Goal: Browse casually: Explore the website without a specific task or goal

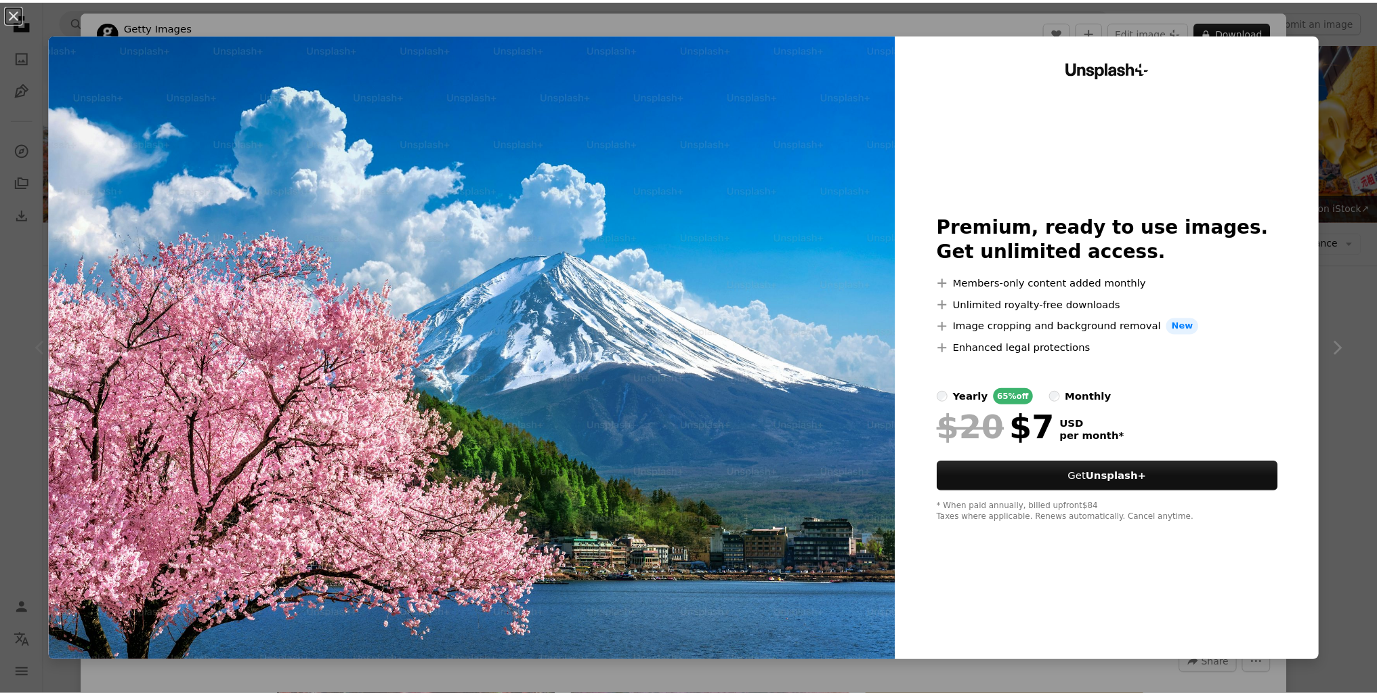
scroll to position [132, 0]
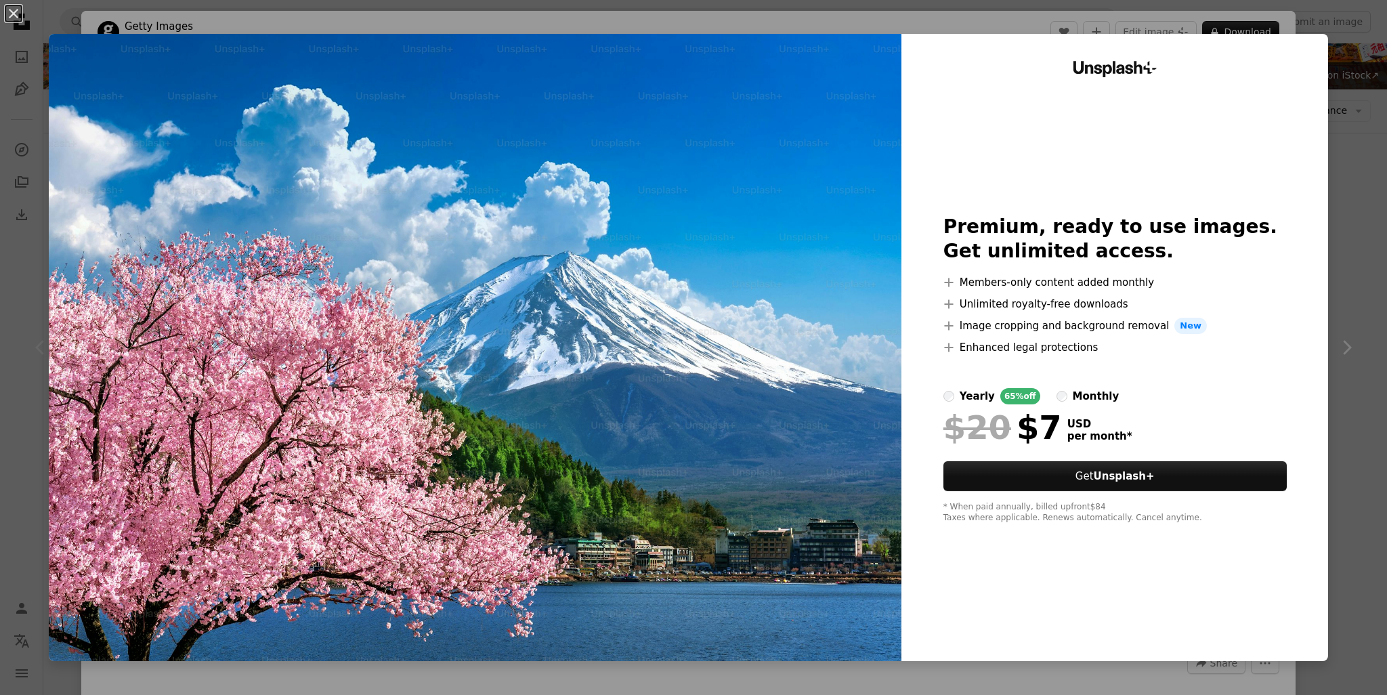
click at [1355, 93] on div "An X shape Unsplash+ Premium, ready to use images. Get unlimited access. A plus…" at bounding box center [693, 347] width 1387 height 695
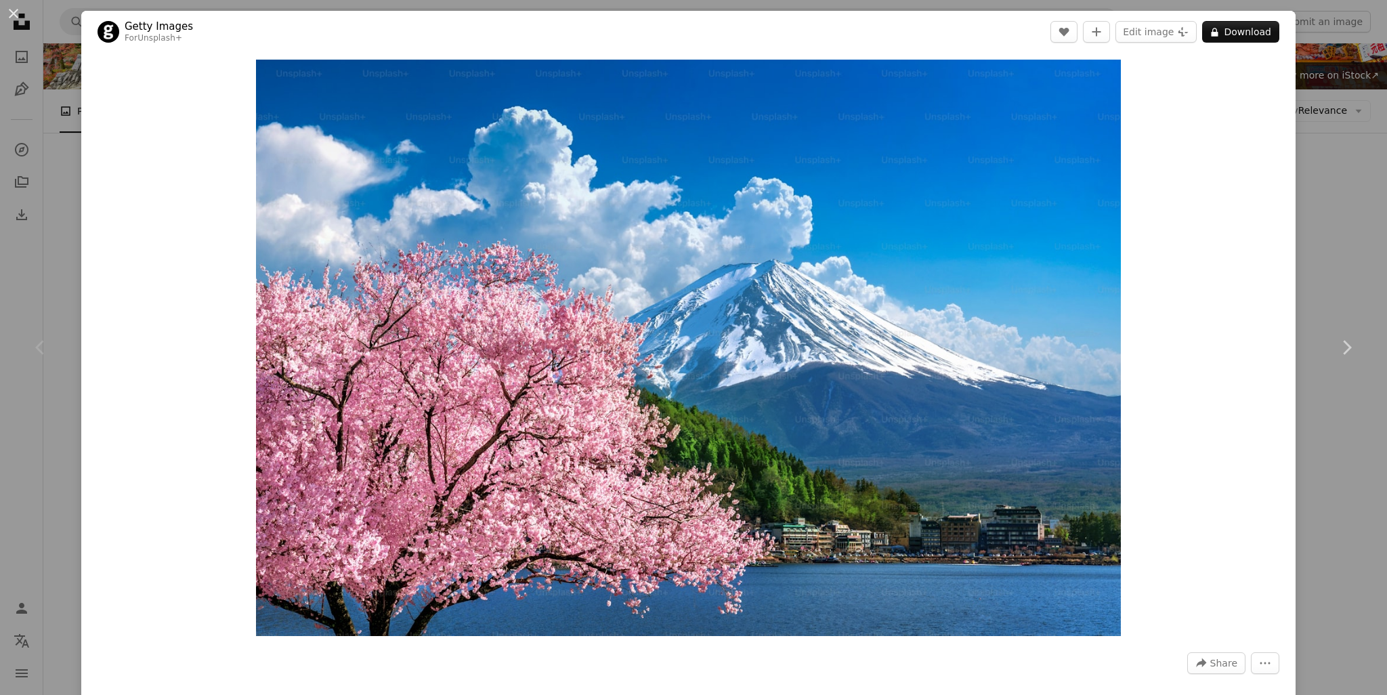
click at [1330, 161] on div "An X shape Chevron left Chevron right Getty Images For Unsplash+ A heart A plus…" at bounding box center [693, 347] width 1387 height 695
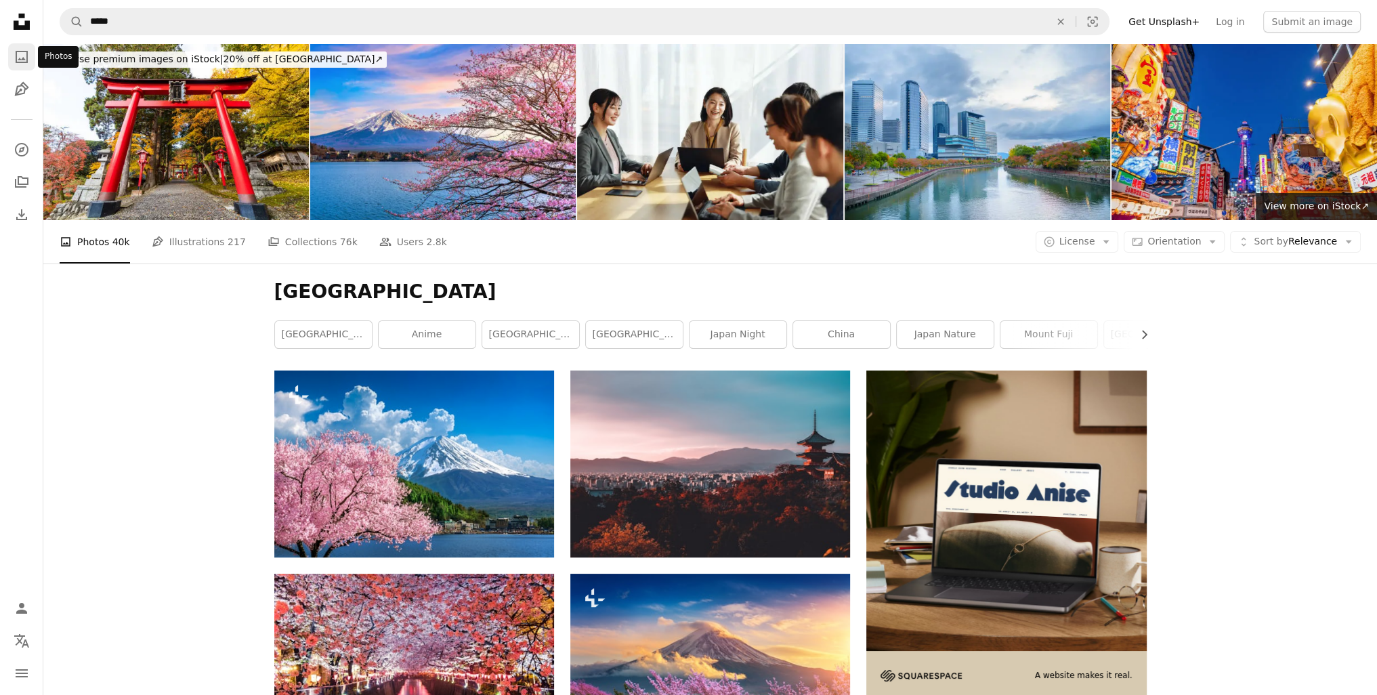
click at [29, 55] on icon "A photo" at bounding box center [22, 57] width 16 height 16
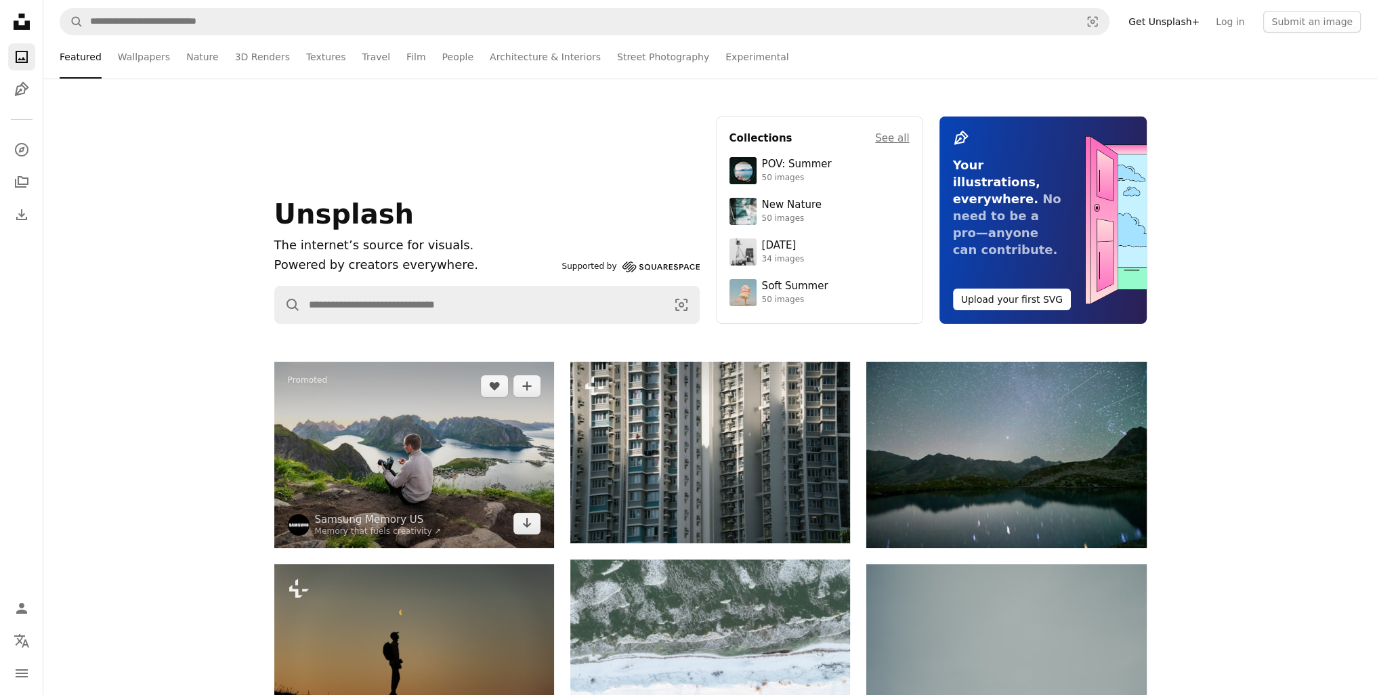
click at [389, 455] on img at bounding box center [414, 455] width 280 height 186
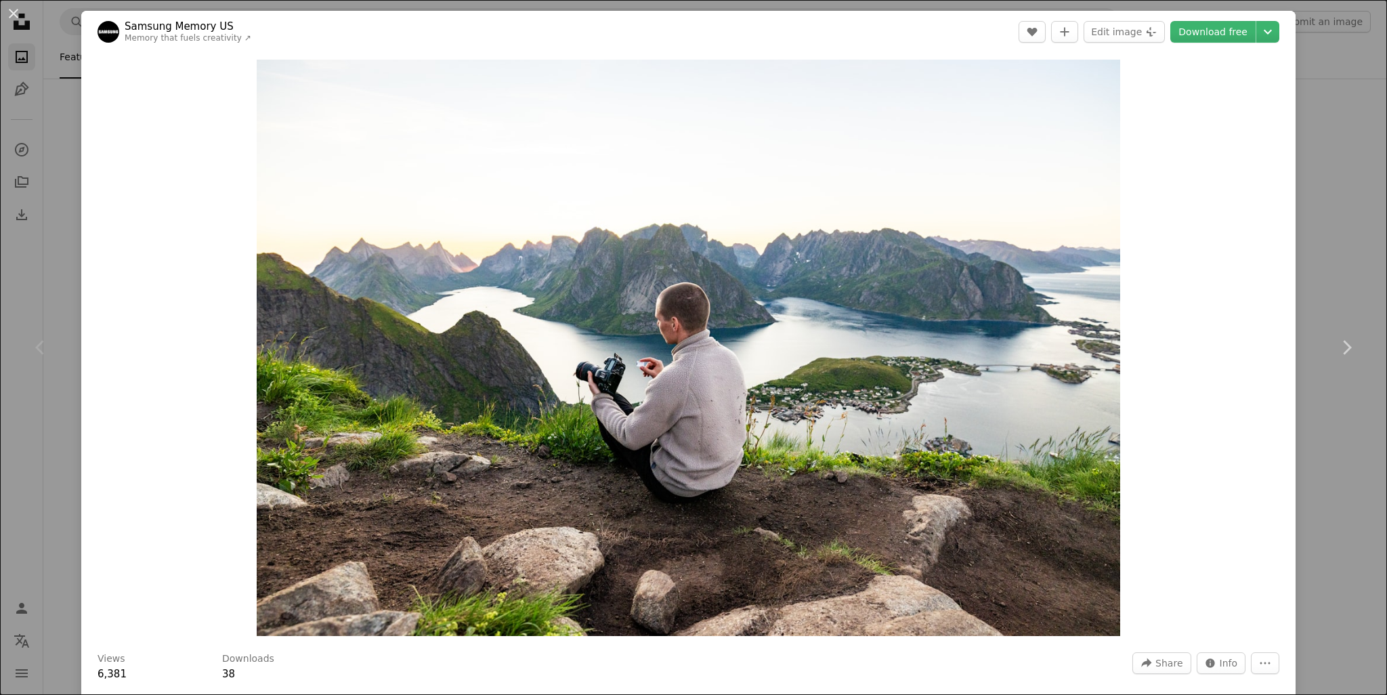
click at [1323, 210] on div "An X shape Chevron left Chevron right Samsung Memory US Memory that fuels creat…" at bounding box center [693, 347] width 1387 height 695
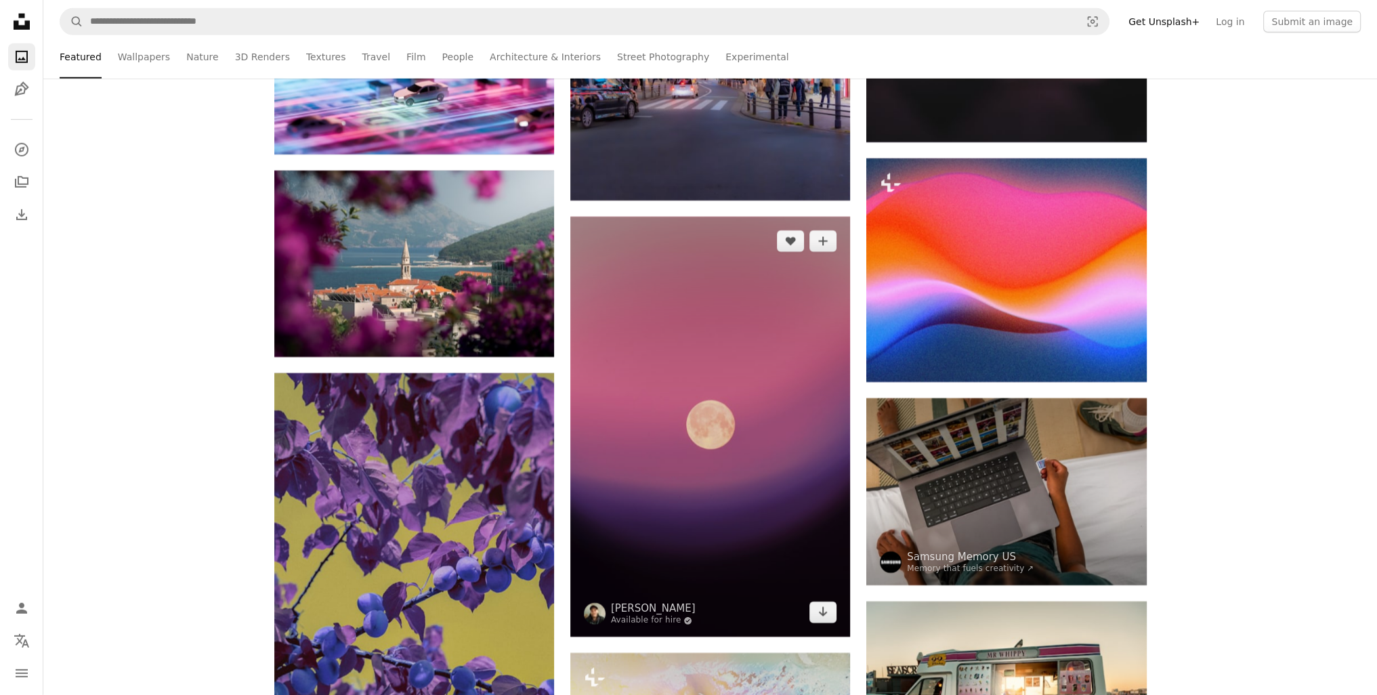
scroll to position [19436, 0]
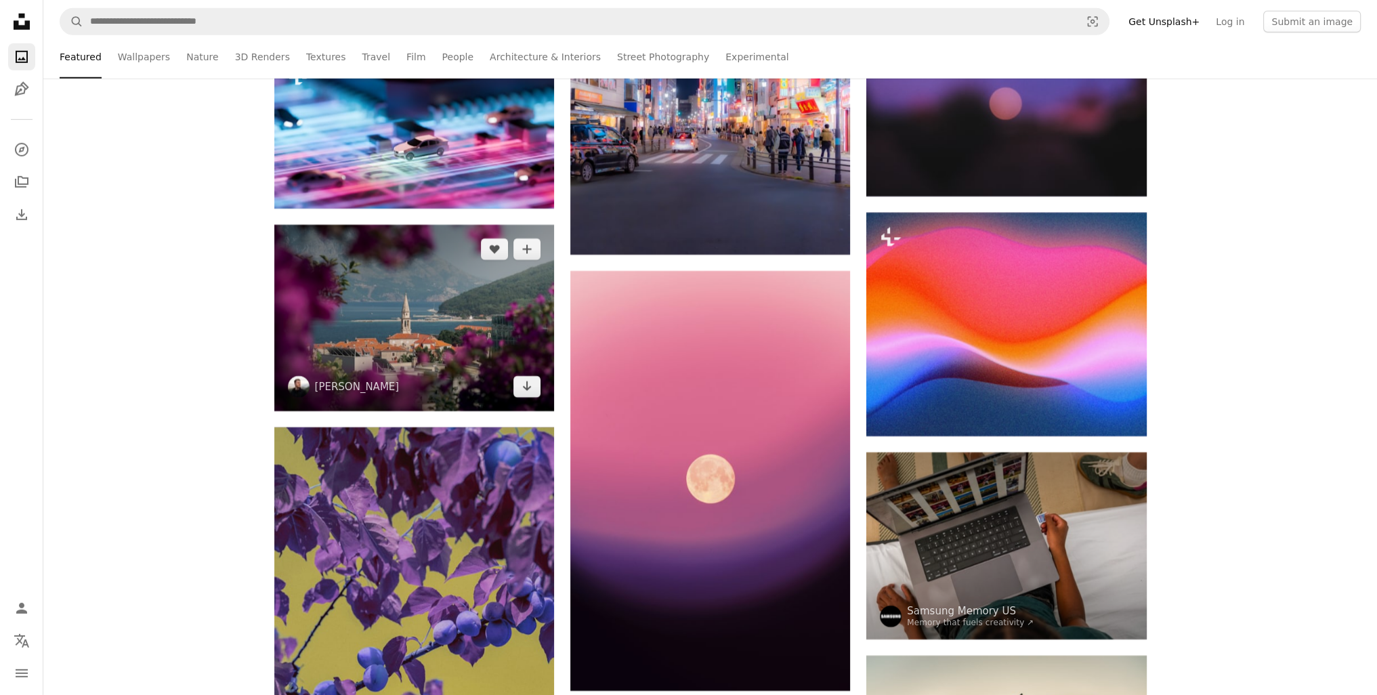
click at [421, 368] on img at bounding box center [414, 318] width 280 height 186
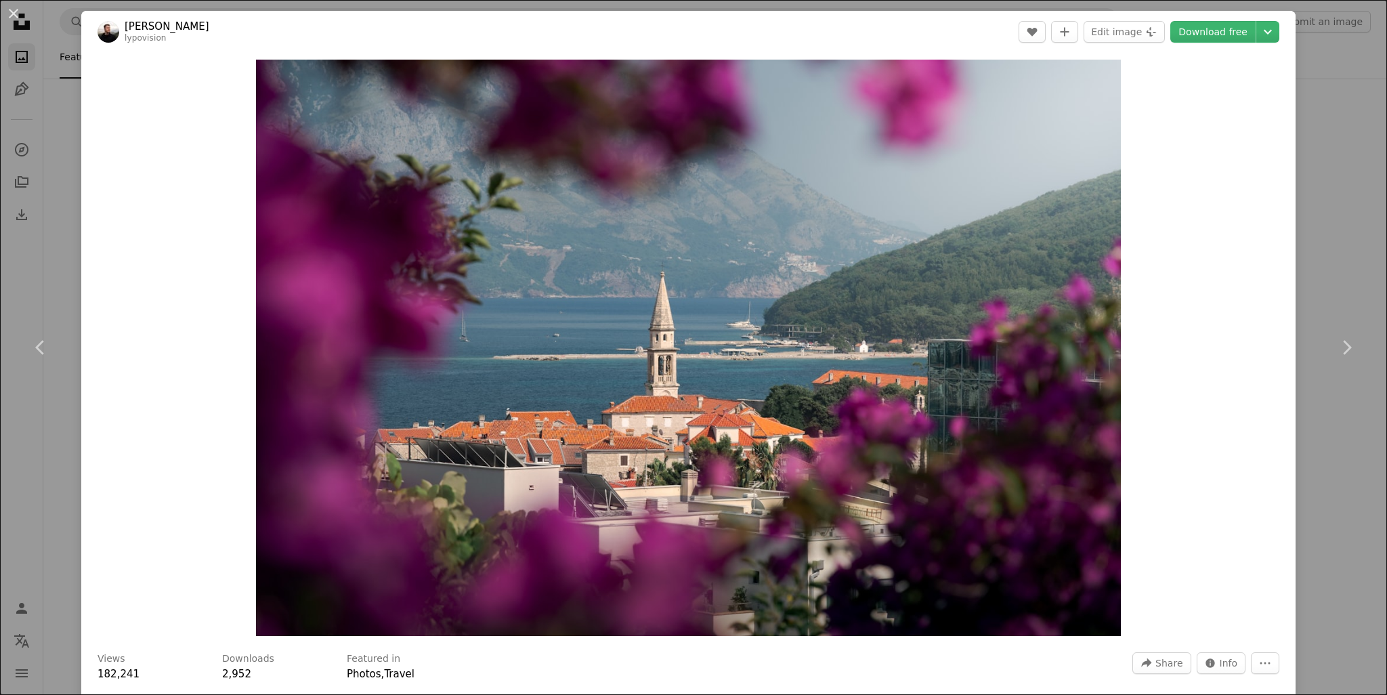
click at [1320, 253] on div "An X shape Chevron left Chevron right [PERSON_NAME] lypovision A heart A plus s…" at bounding box center [693, 347] width 1387 height 695
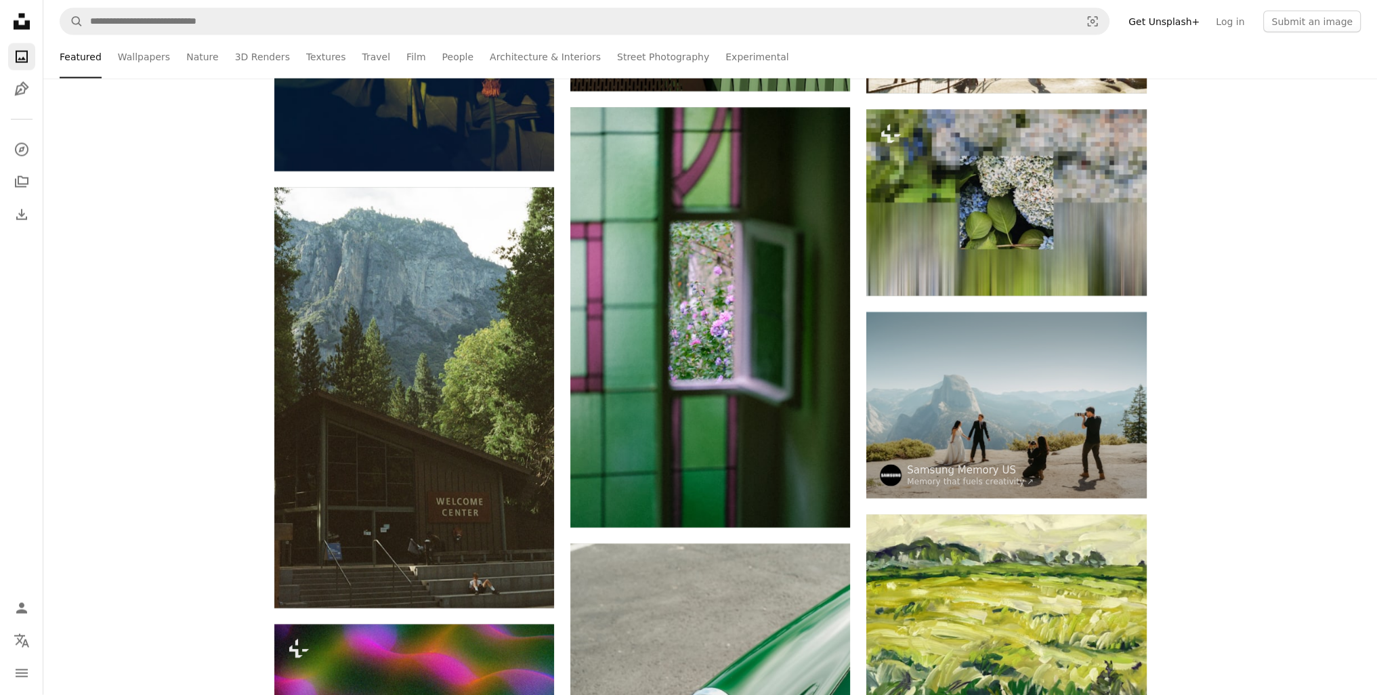
scroll to position [38940, 0]
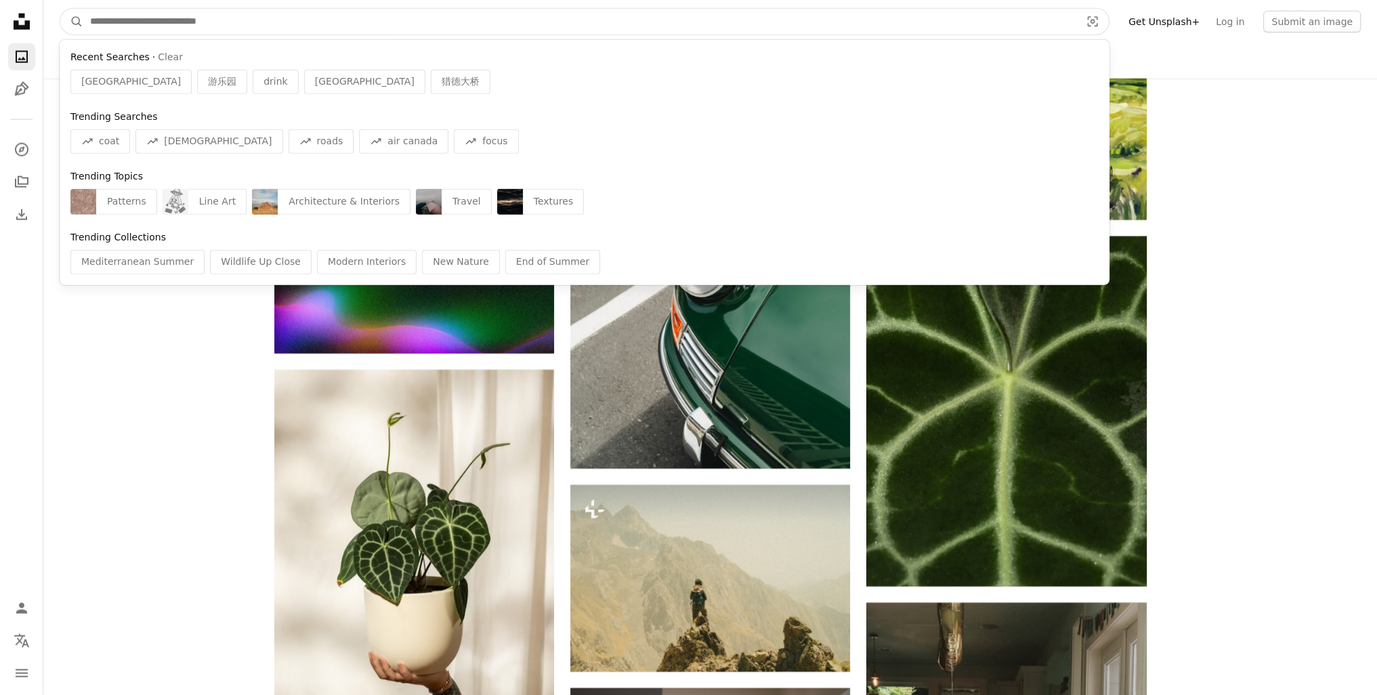
click at [171, 20] on input "Find visuals sitewide" at bounding box center [579, 22] width 993 height 26
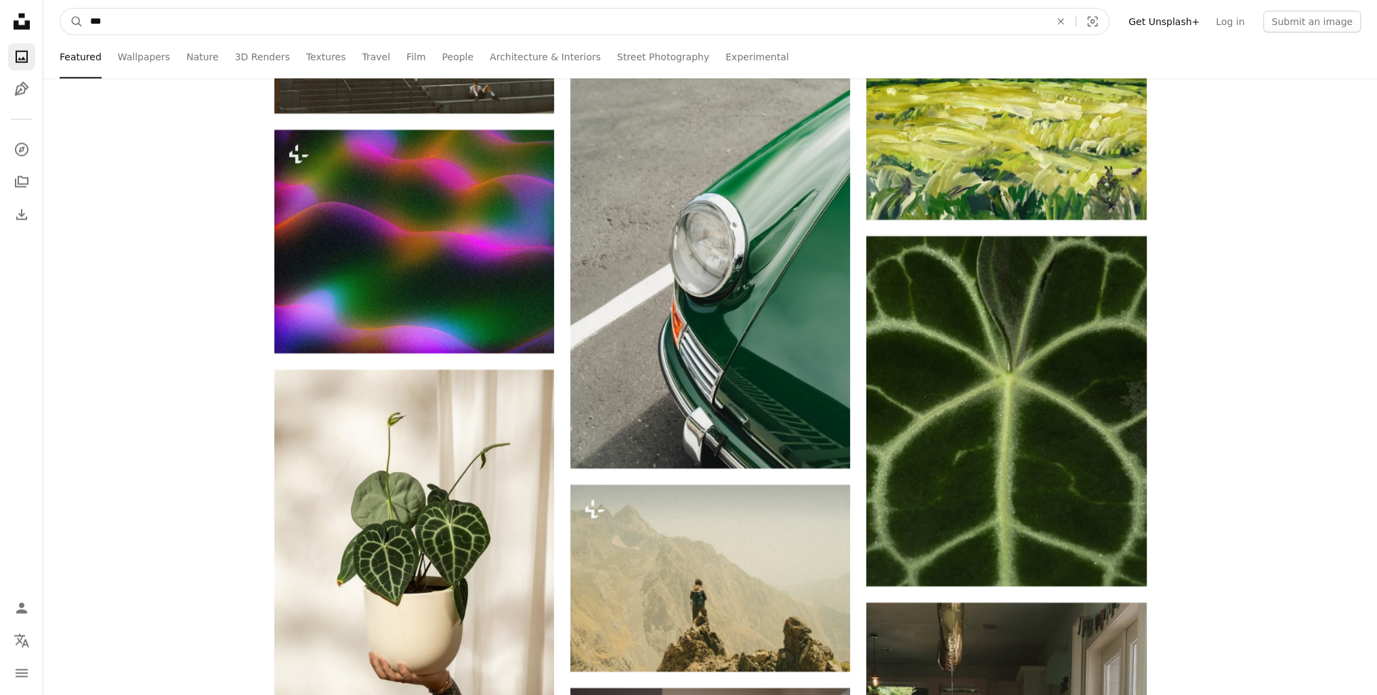
type input "***"
click at [60, 9] on button "A magnifying glass" at bounding box center [71, 22] width 23 height 26
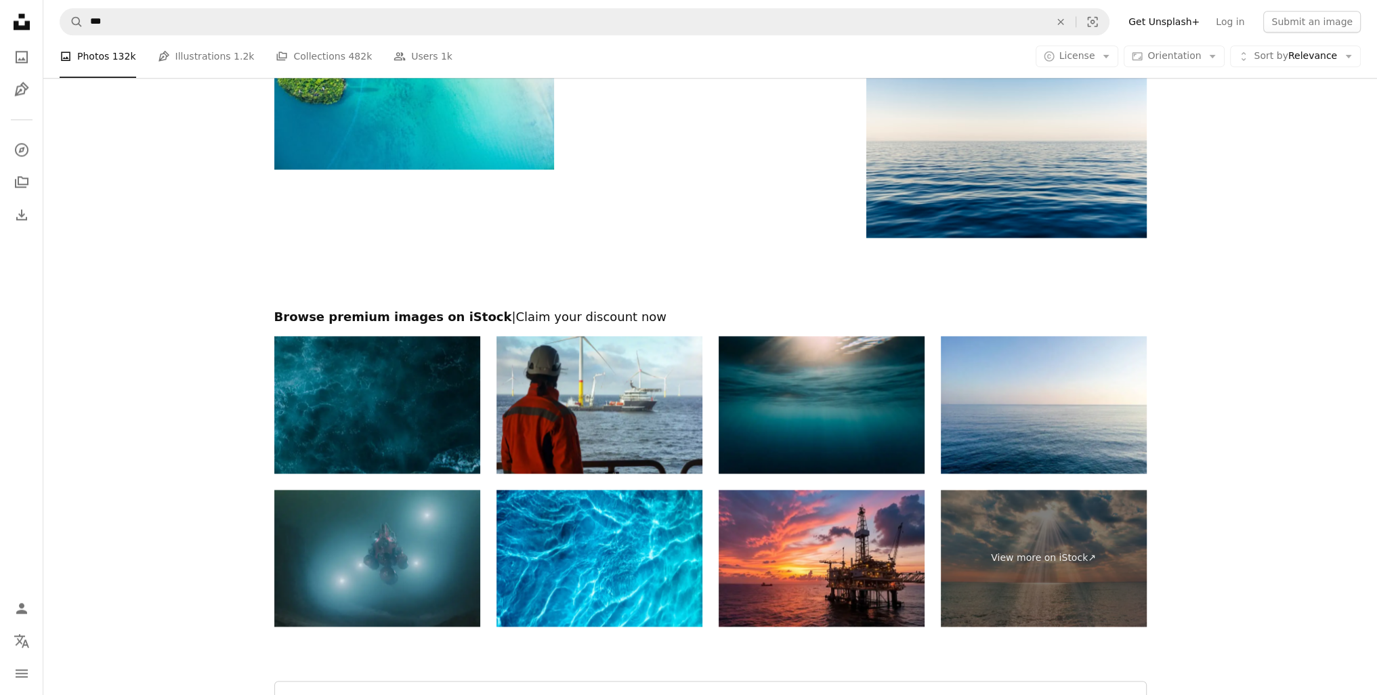
scroll to position [2235, 0]
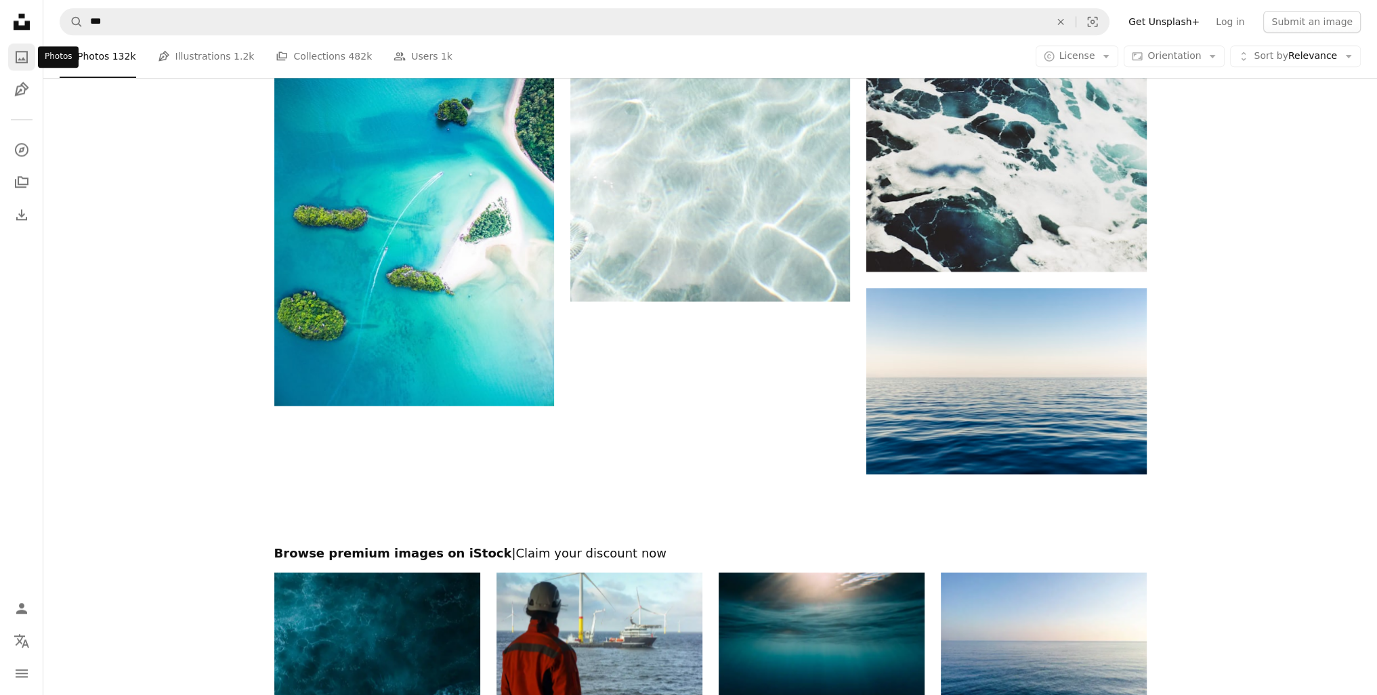
click at [18, 66] on link "A photo" at bounding box center [21, 56] width 27 height 27
click at [19, 63] on icon "Photos" at bounding box center [22, 57] width 12 height 12
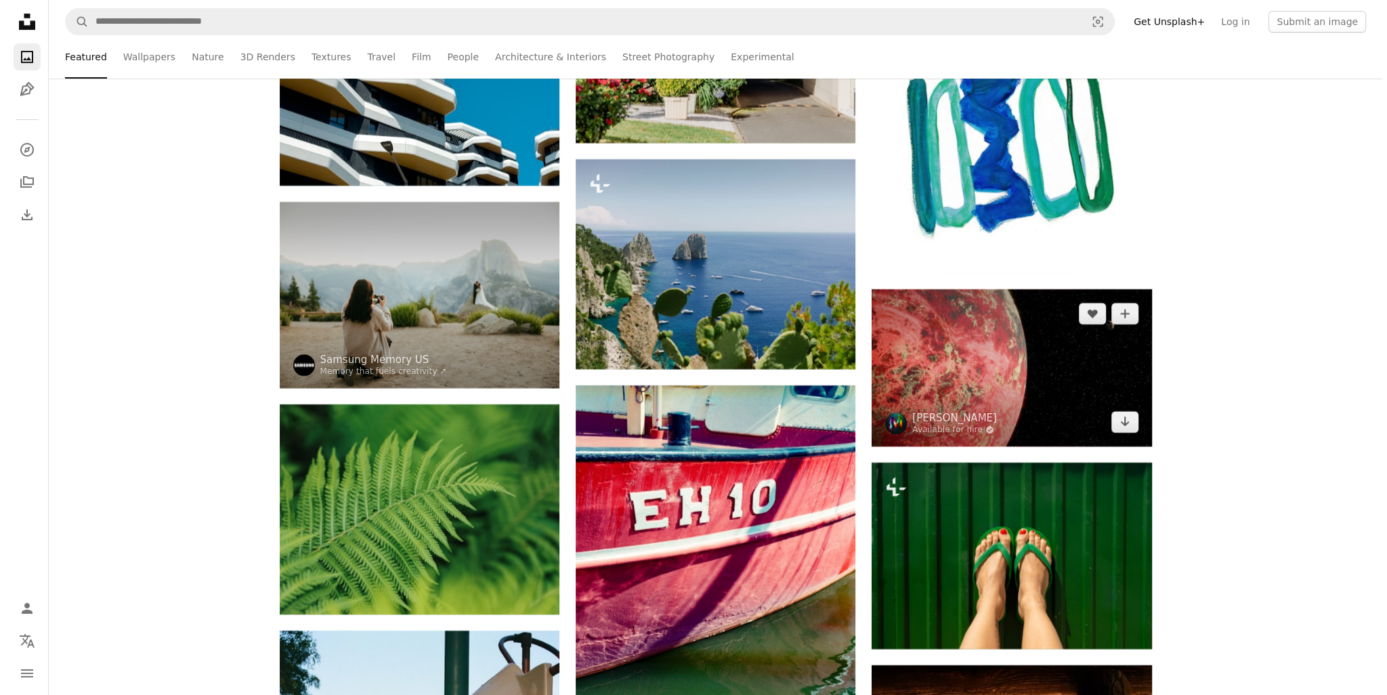
scroll to position [48852, 0]
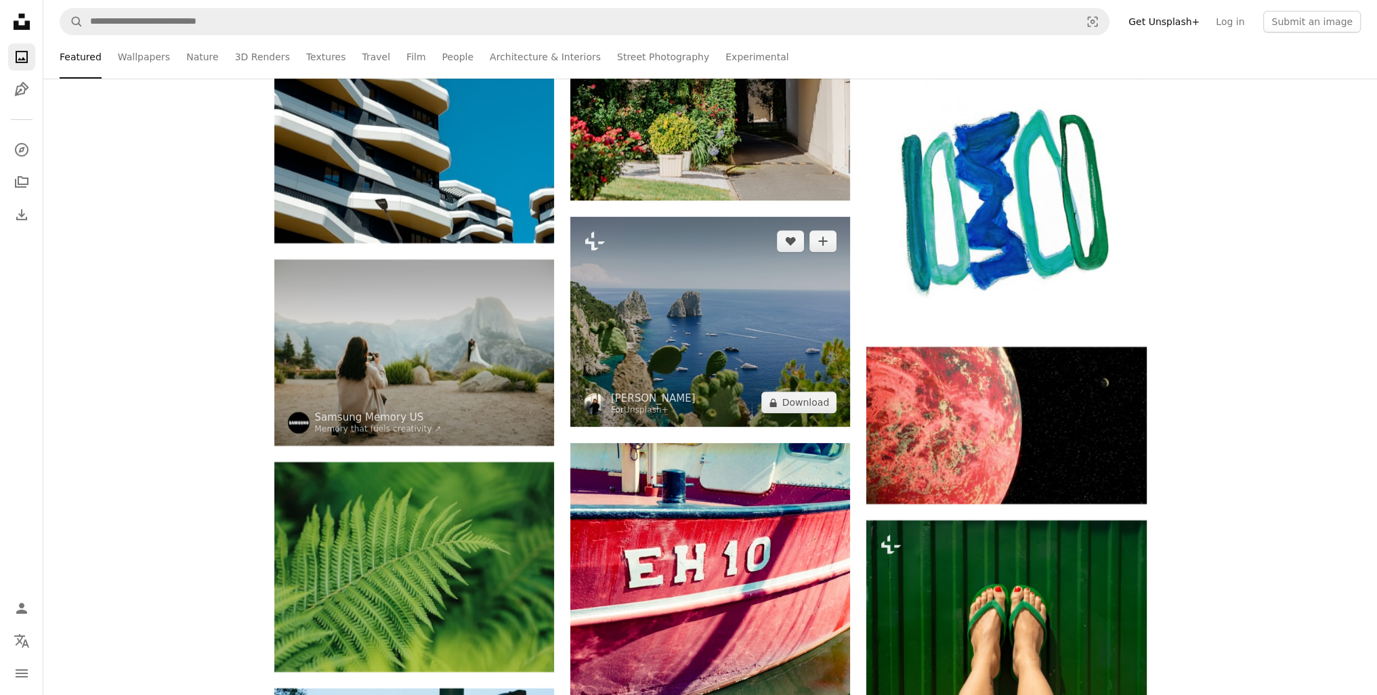
drag, startPoint x: 706, startPoint y: 295, endPoint x: 1386, endPoint y: 228, distance: 683.9
click at [705, 295] on img at bounding box center [710, 322] width 280 height 210
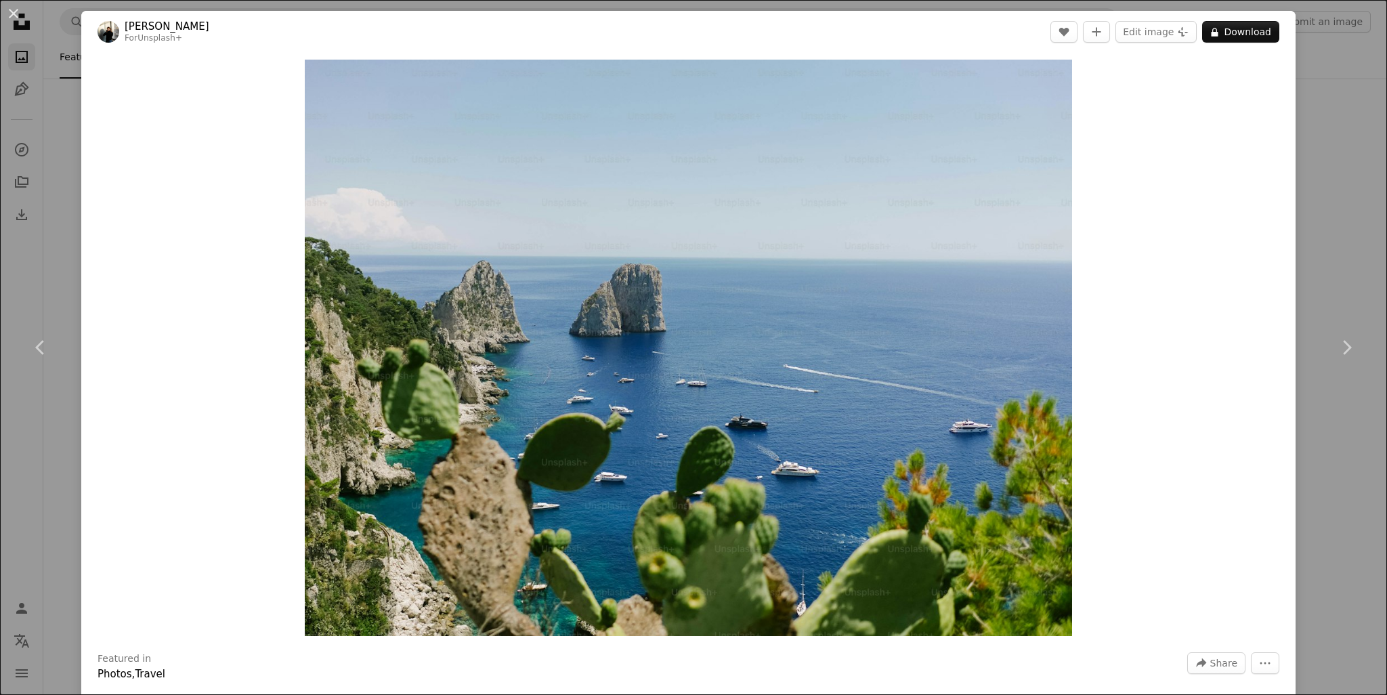
click at [1344, 221] on div "An X shape Chevron left Chevron right [PERSON_NAME] For Unsplash+ A heart A plu…" at bounding box center [693, 347] width 1387 height 695
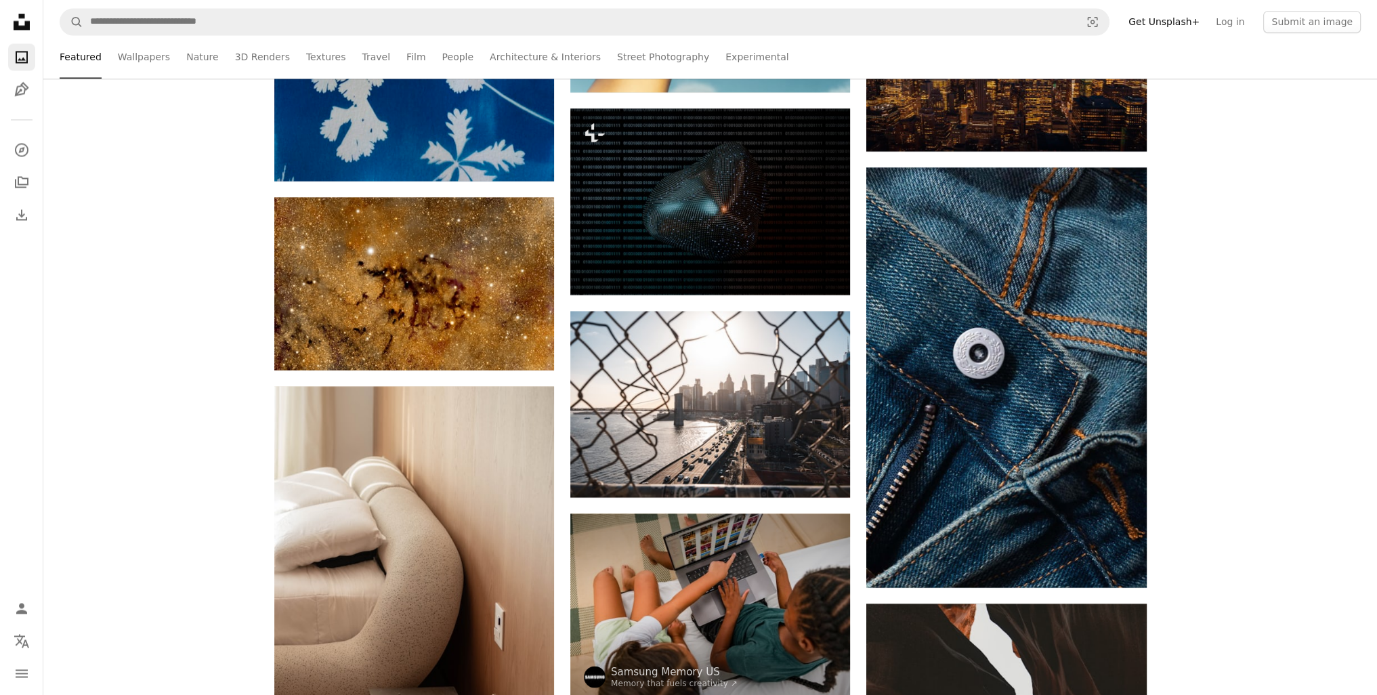
scroll to position [51457, 0]
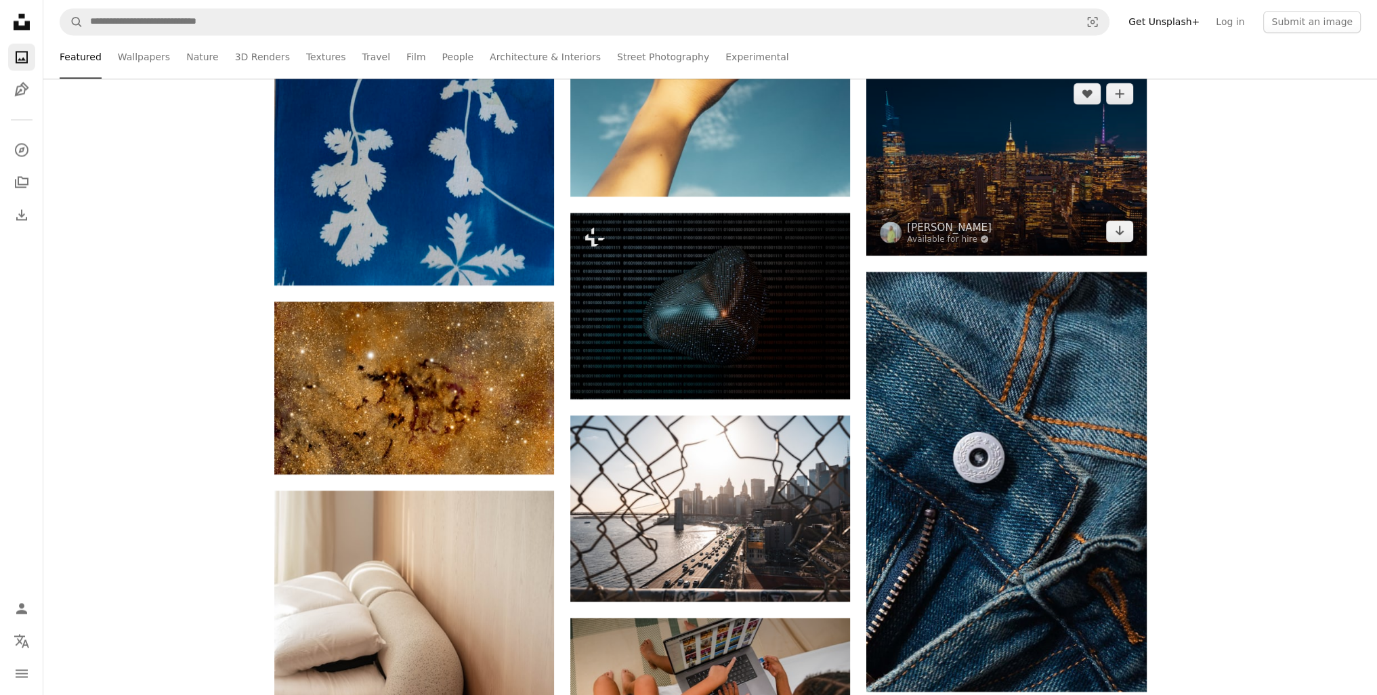
click at [985, 196] on img at bounding box center [1006, 162] width 280 height 186
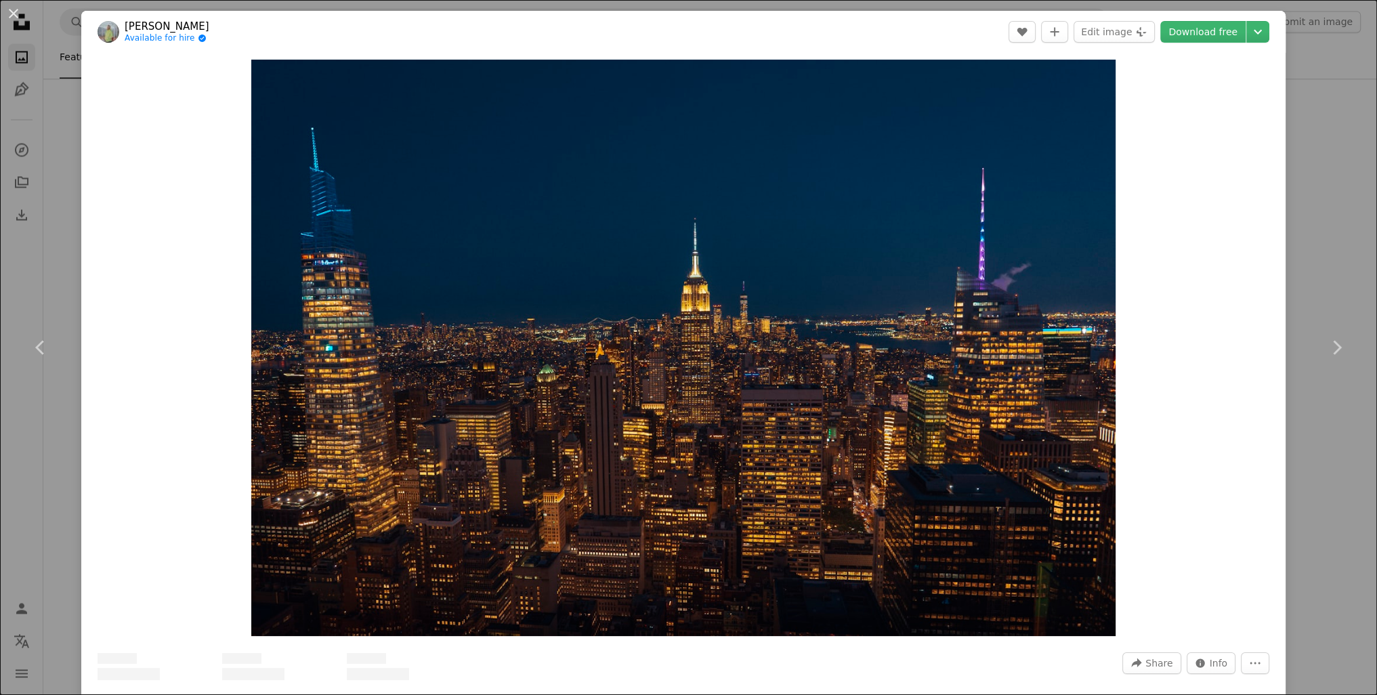
click at [1011, 242] on img "Zoom in on this image" at bounding box center [683, 348] width 865 height 576
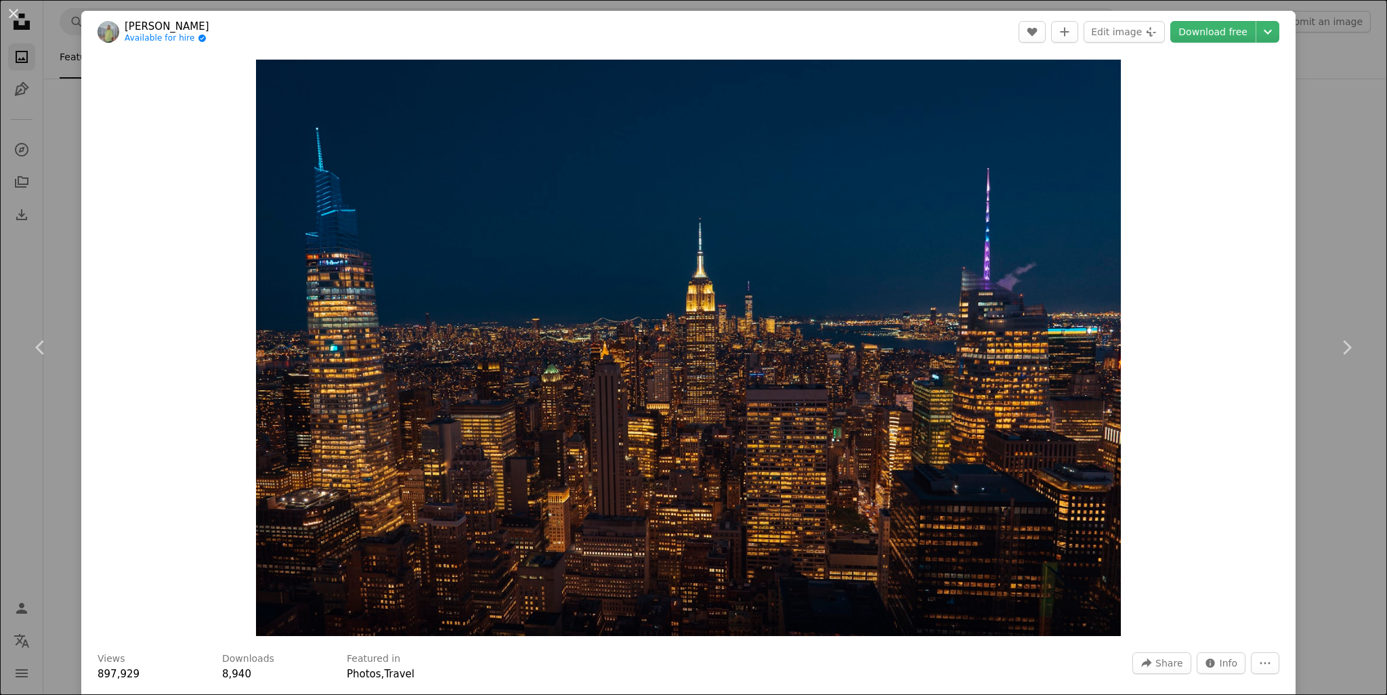
click at [1346, 201] on div "An X shape Chevron left Chevron right [PERSON_NAME] Available for hire A checkm…" at bounding box center [693, 347] width 1387 height 695
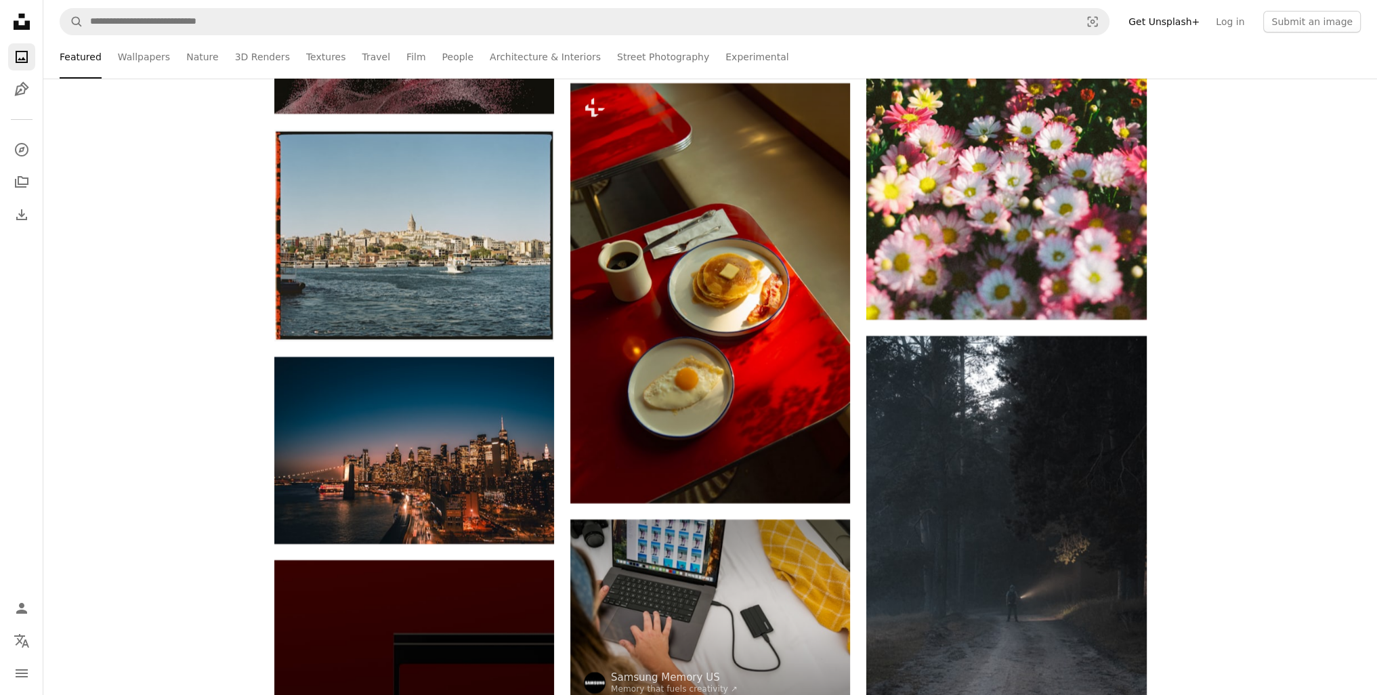
scroll to position [61991, 0]
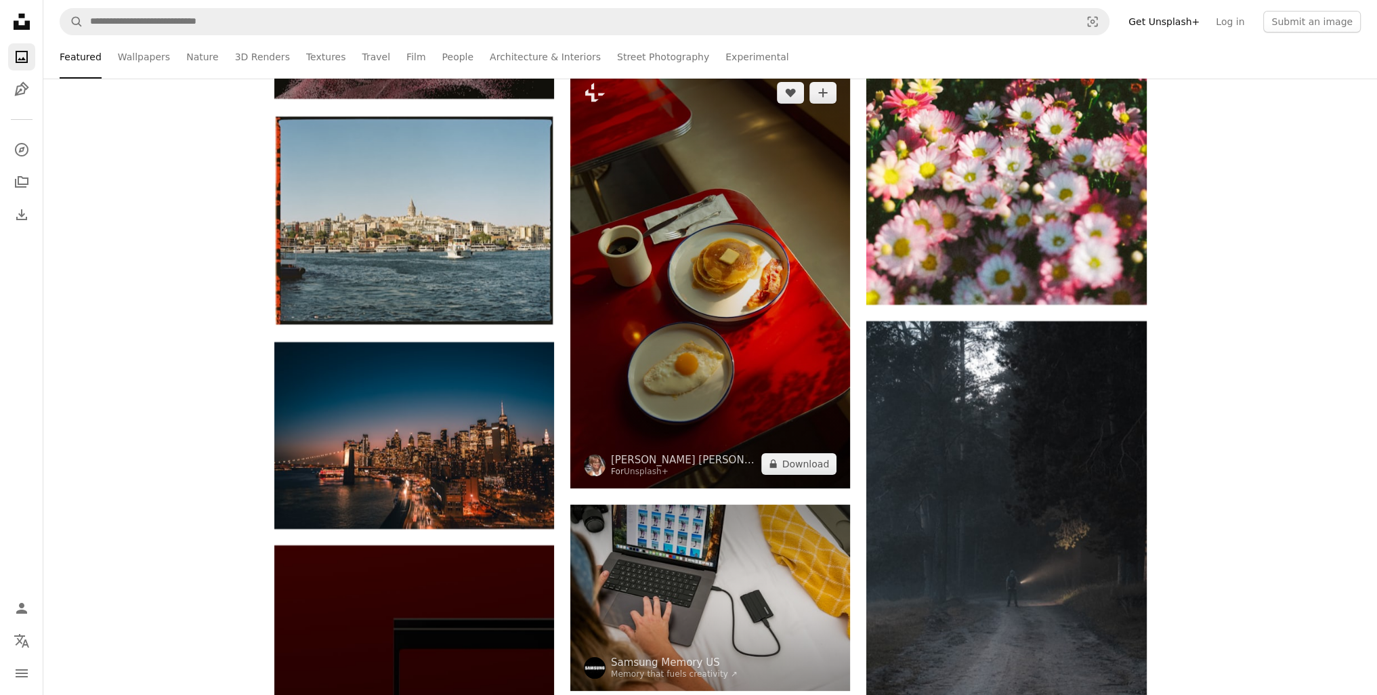
click at [742, 372] on img at bounding box center [710, 278] width 280 height 420
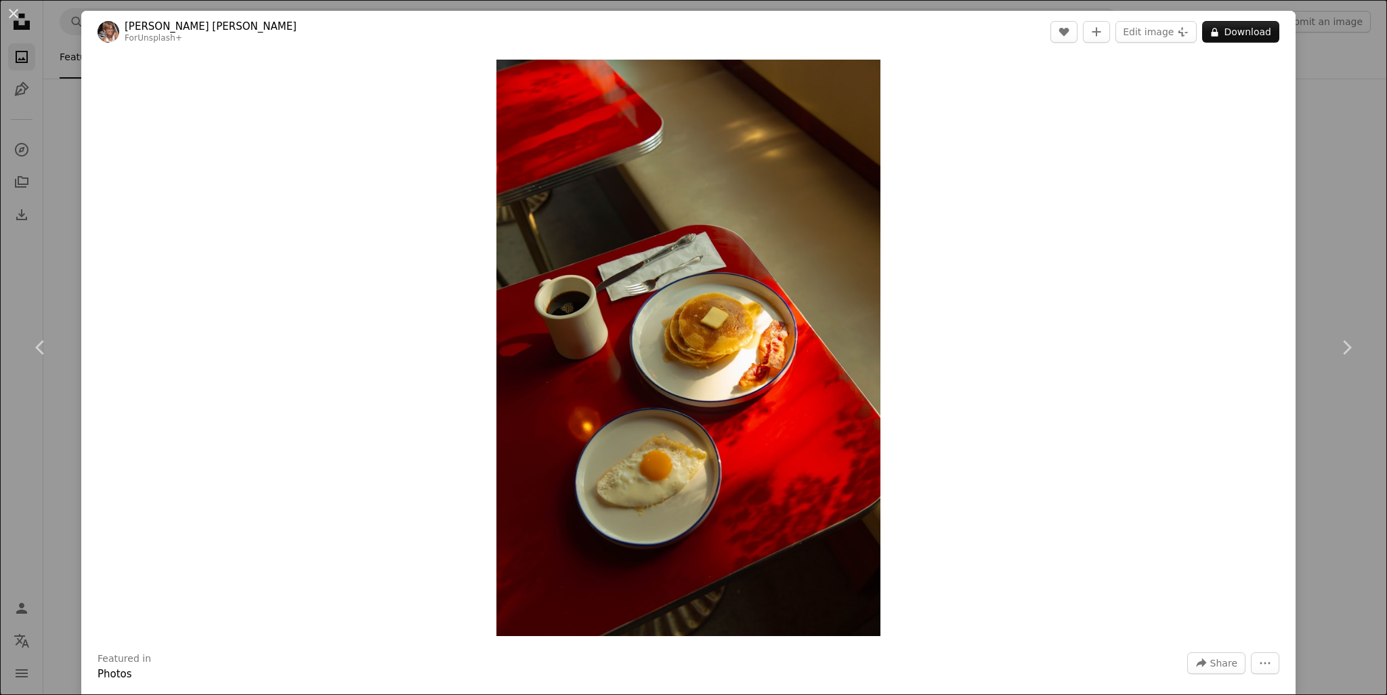
click at [1316, 240] on div "An X shape Chevron left Chevron right Alyssa [PERSON_NAME] For Unsplash+ A hear…" at bounding box center [693, 347] width 1387 height 695
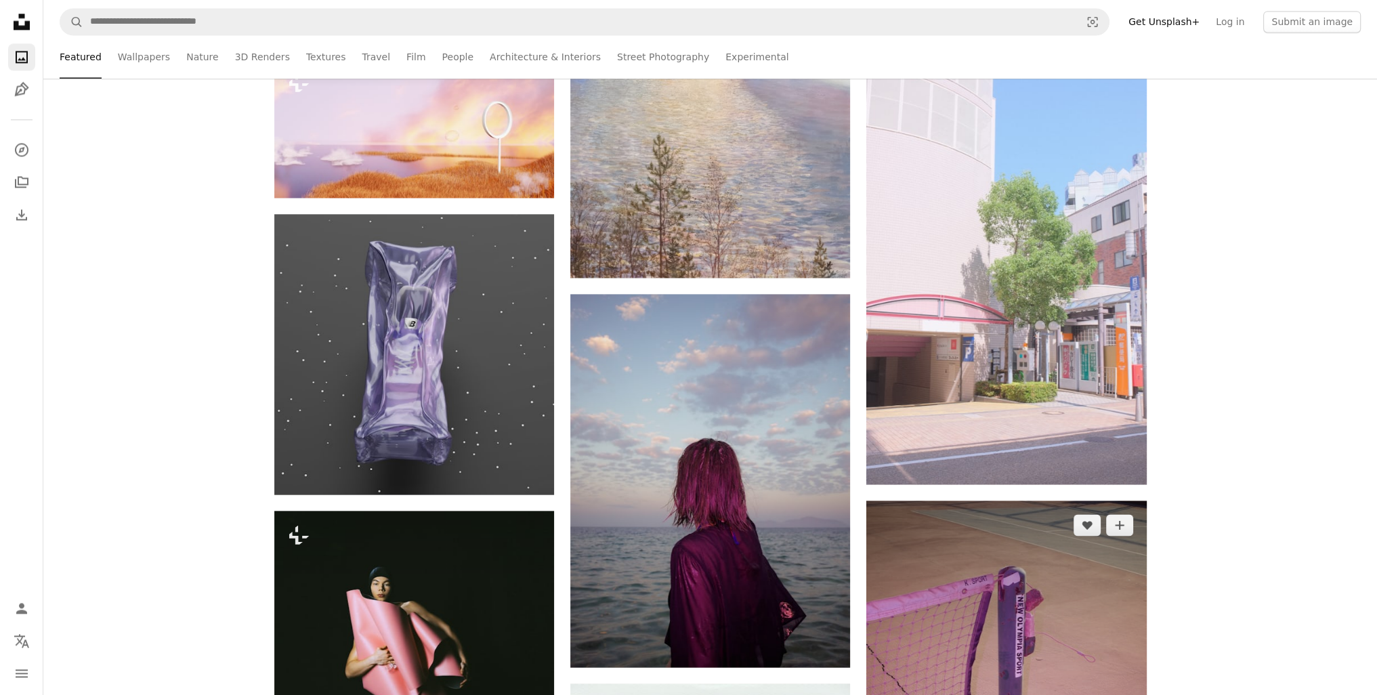
scroll to position [64632, 0]
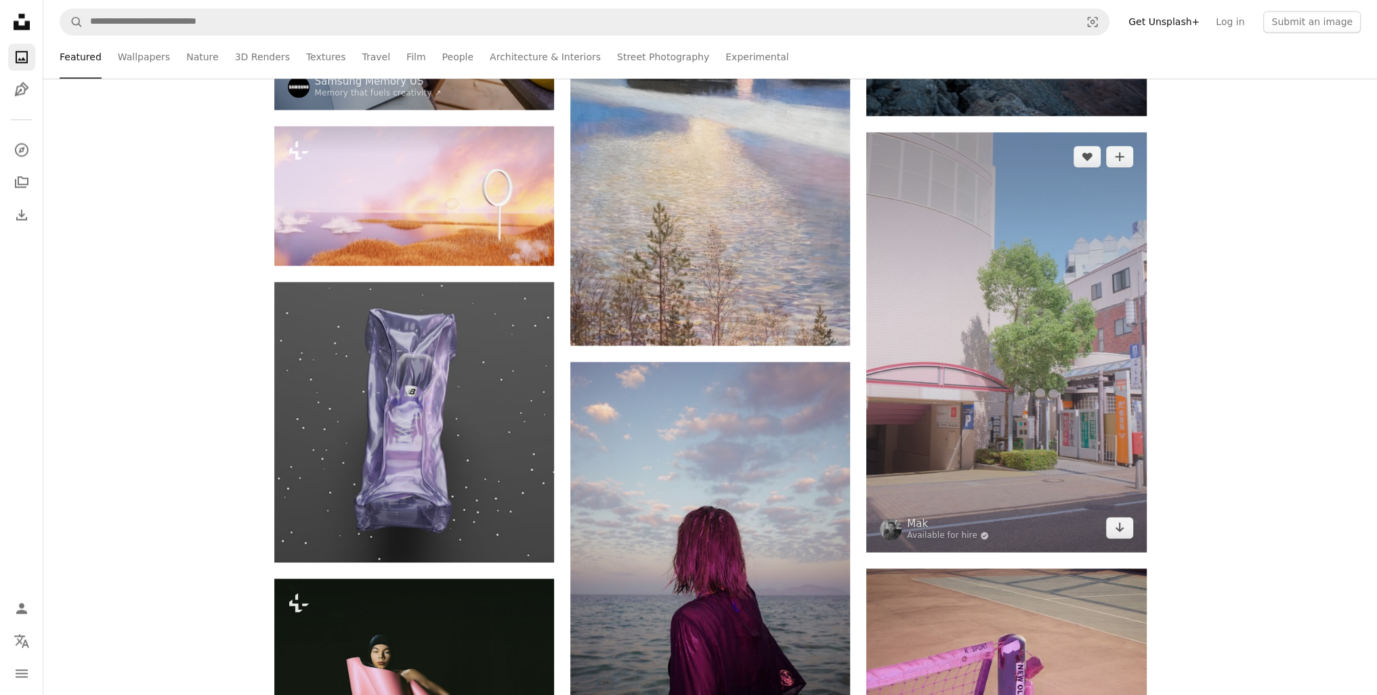
click at [1032, 369] on img at bounding box center [1006, 342] width 280 height 420
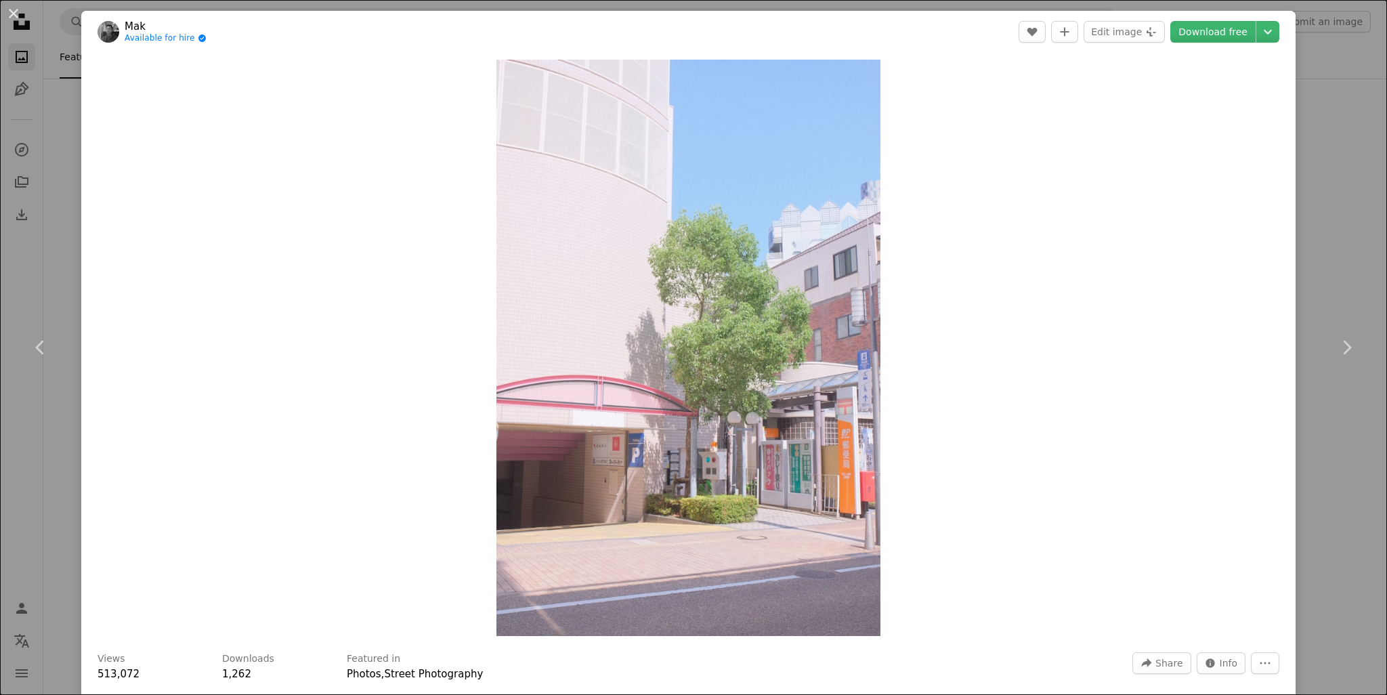
drag, startPoint x: 1360, startPoint y: 268, endPoint x: 1374, endPoint y: 244, distance: 27.1
click at [1359, 268] on div "An X shape Chevron left Chevron right Mak Available for hire A checkmark inside…" at bounding box center [693, 347] width 1387 height 695
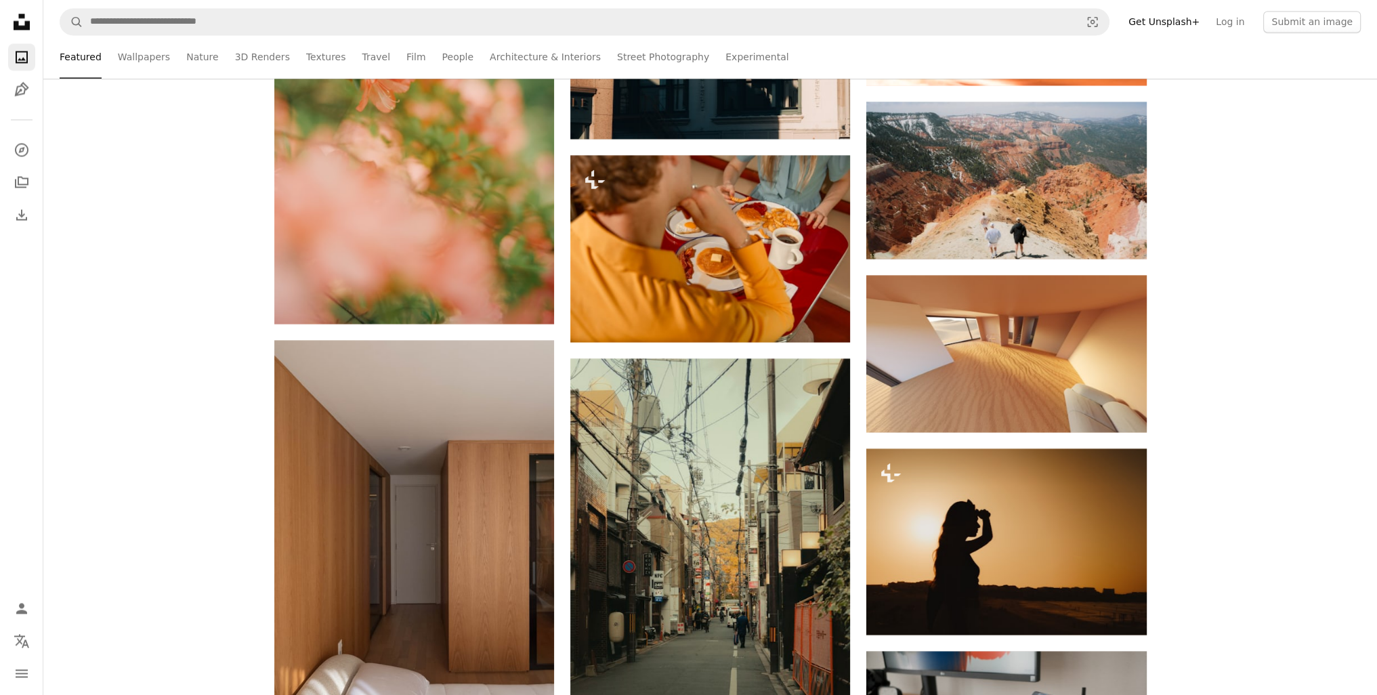
scroll to position [71878, 0]
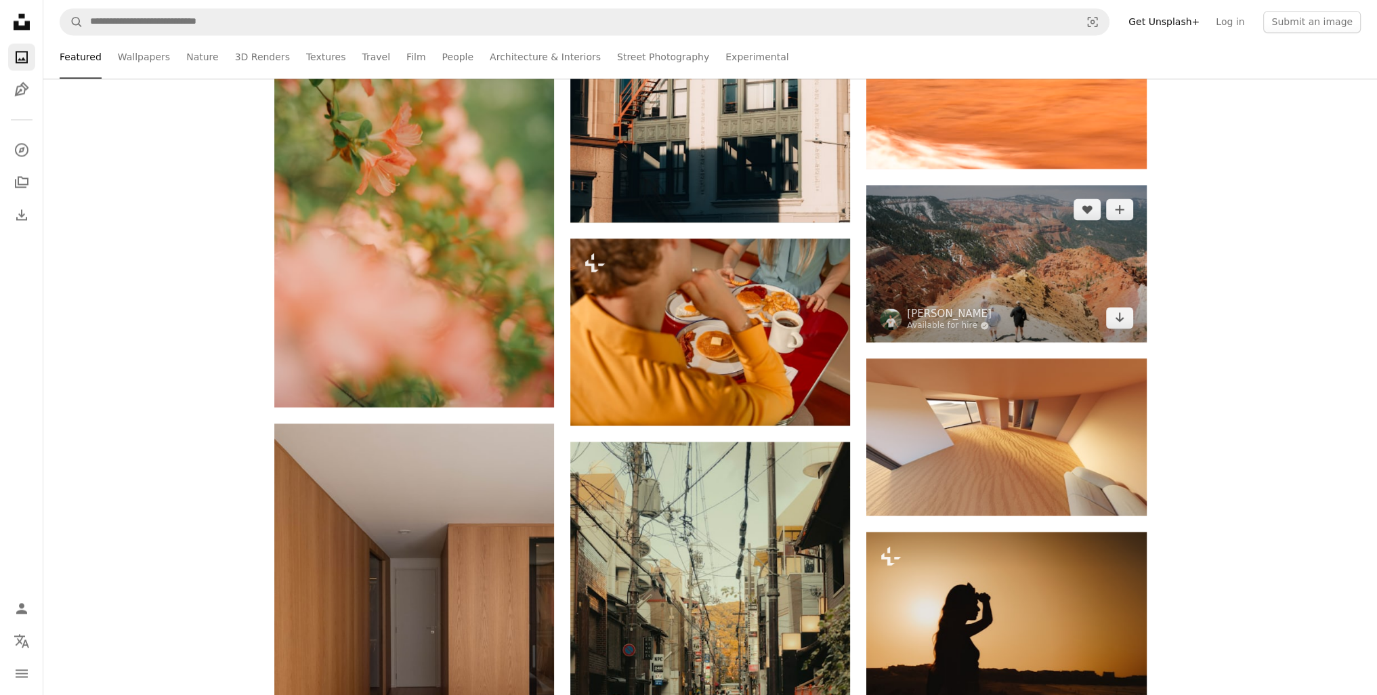
click at [987, 252] on img at bounding box center [1006, 263] width 280 height 157
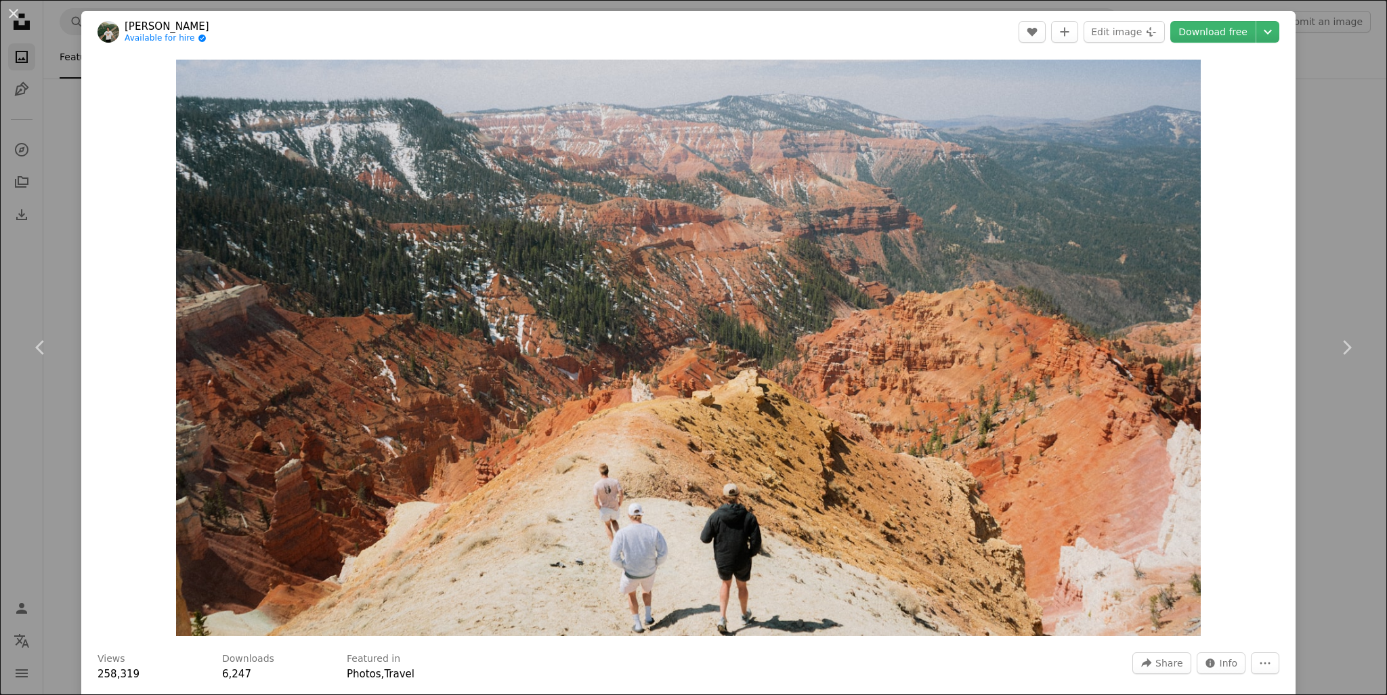
click at [1310, 472] on div "An X shape Chevron left Chevron right [PERSON_NAME] Available for hire A checkm…" at bounding box center [693, 347] width 1387 height 695
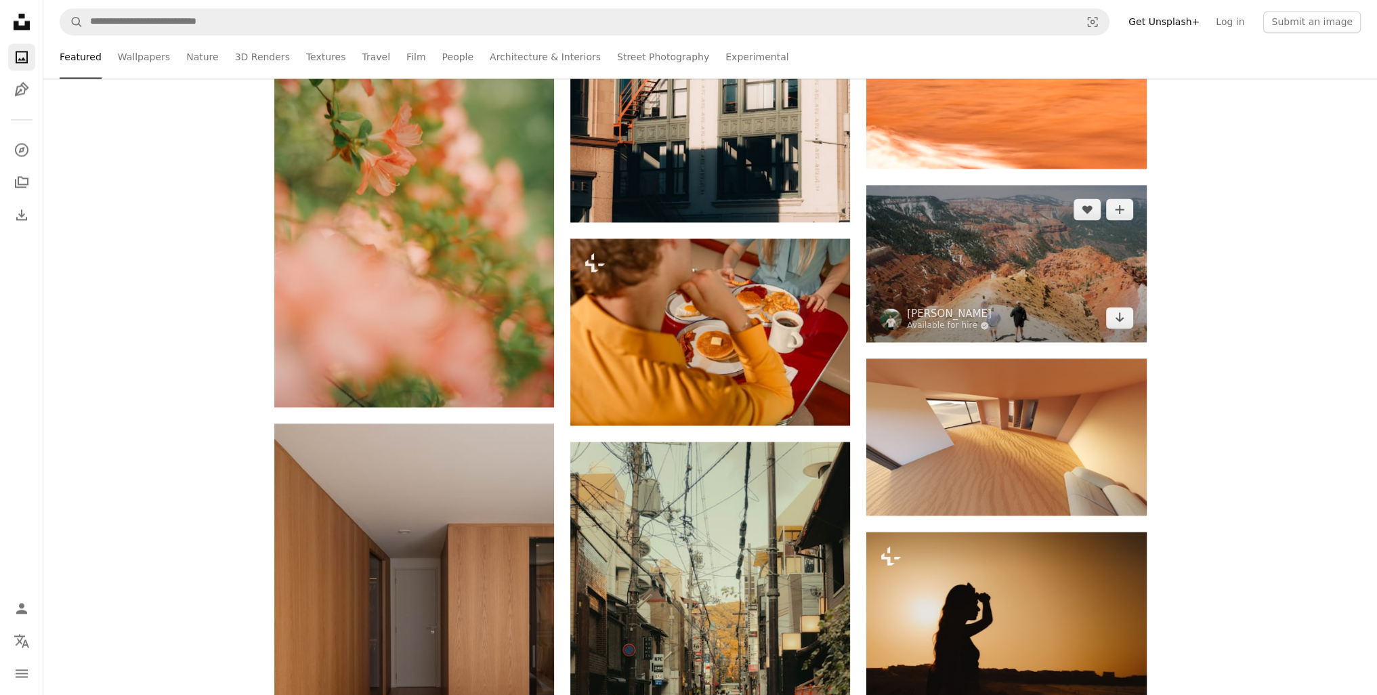
click at [1054, 242] on img at bounding box center [1006, 263] width 280 height 157
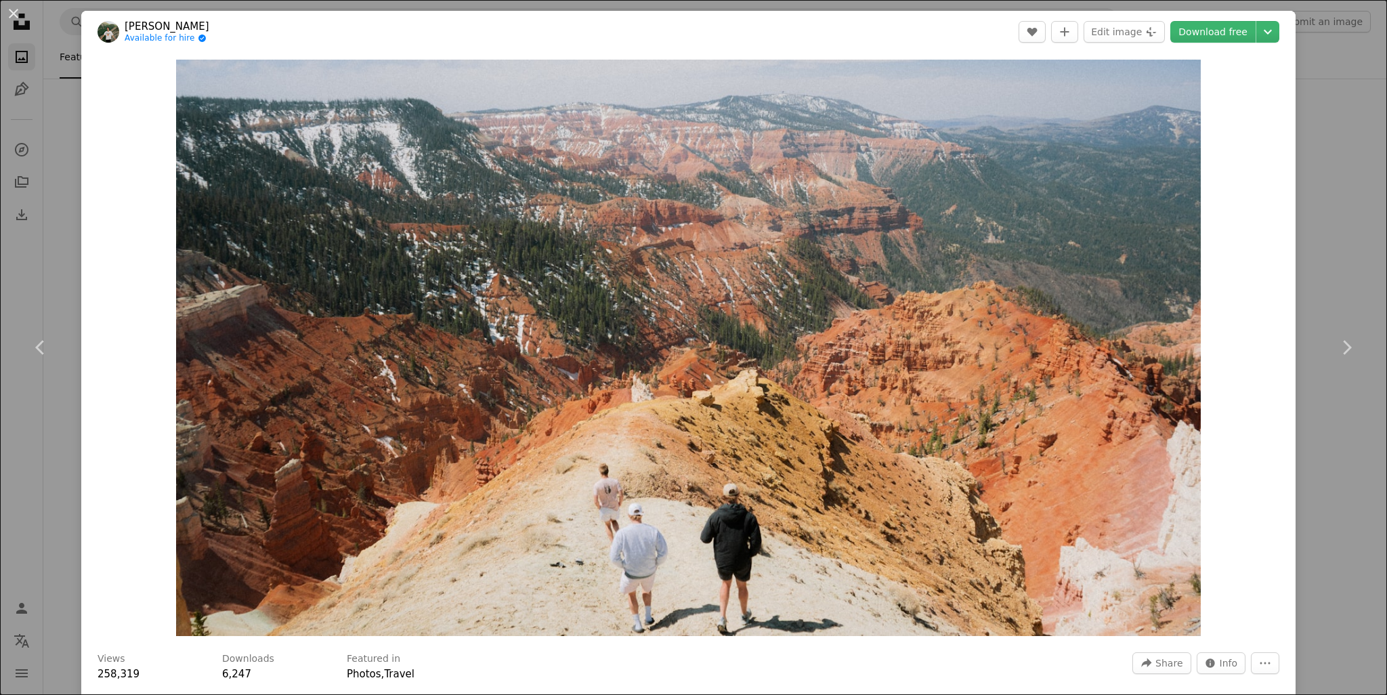
click at [1327, 437] on div "An X shape Chevron left Chevron right [PERSON_NAME] Available for hire A checkm…" at bounding box center [693, 347] width 1387 height 695
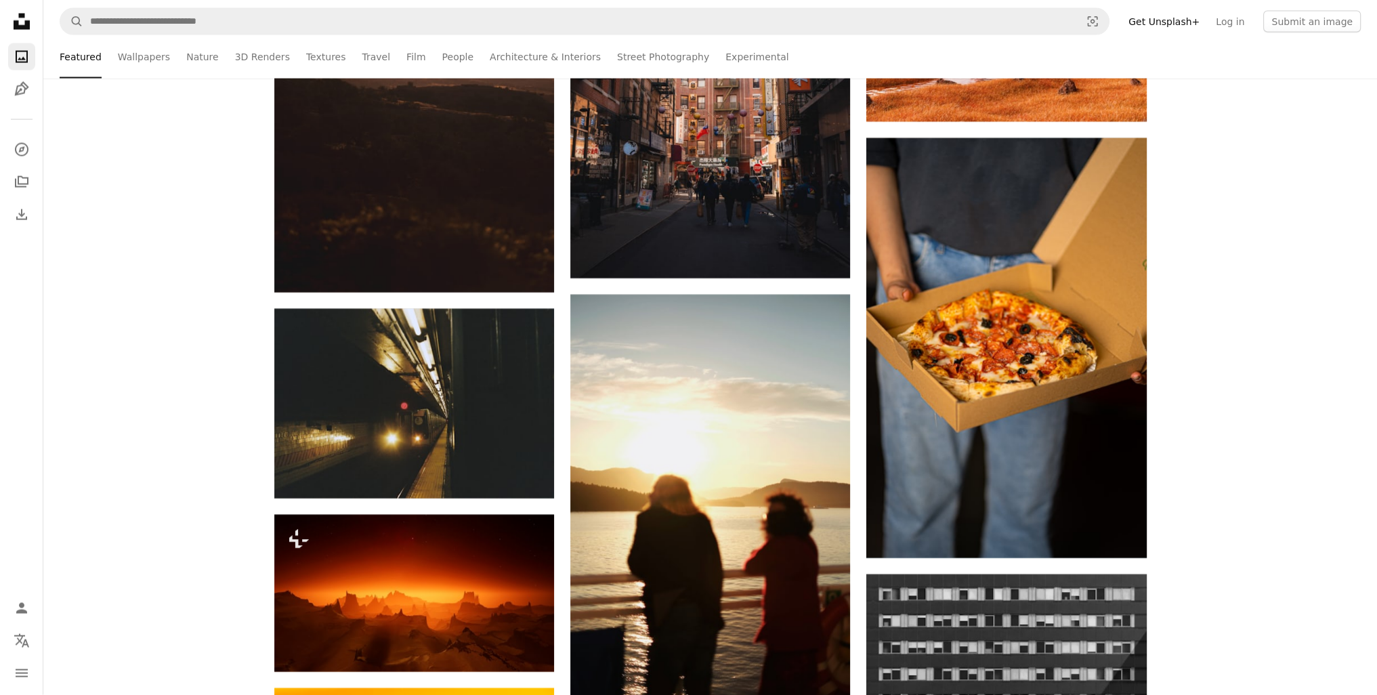
scroll to position [72623, 0]
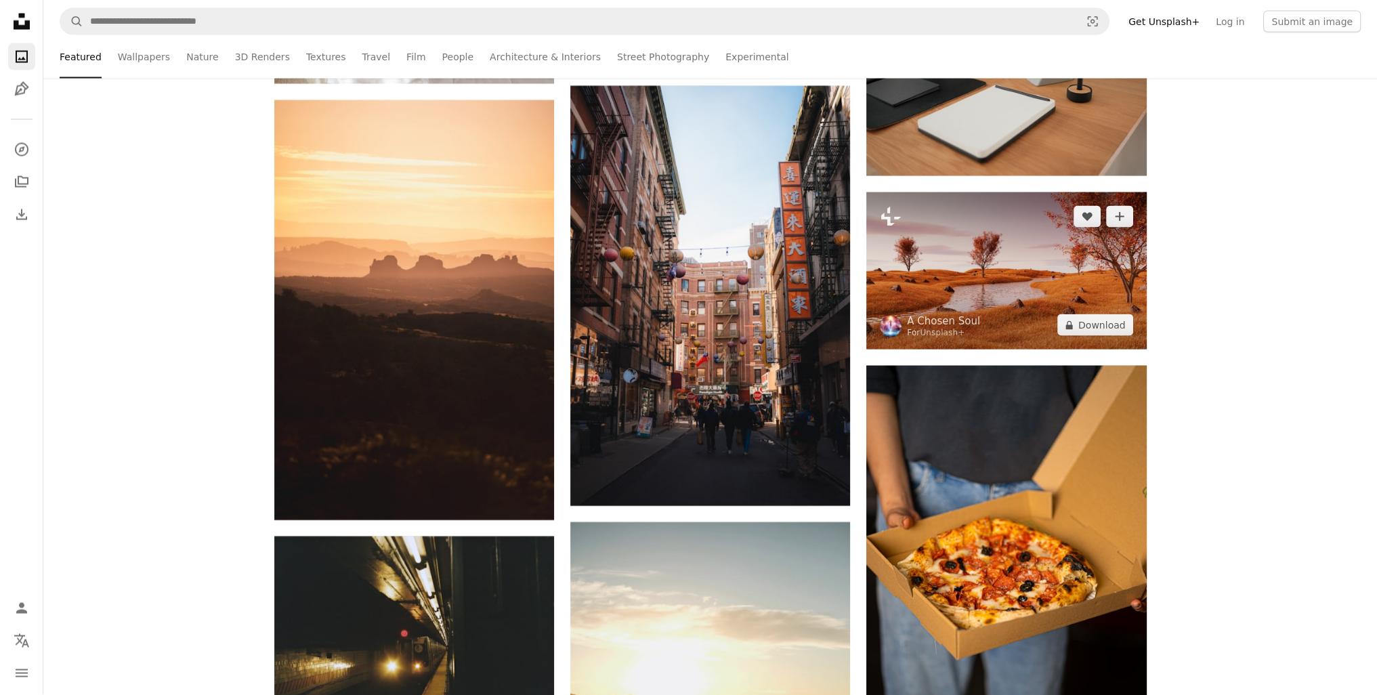
click at [951, 259] on img at bounding box center [1006, 270] width 280 height 157
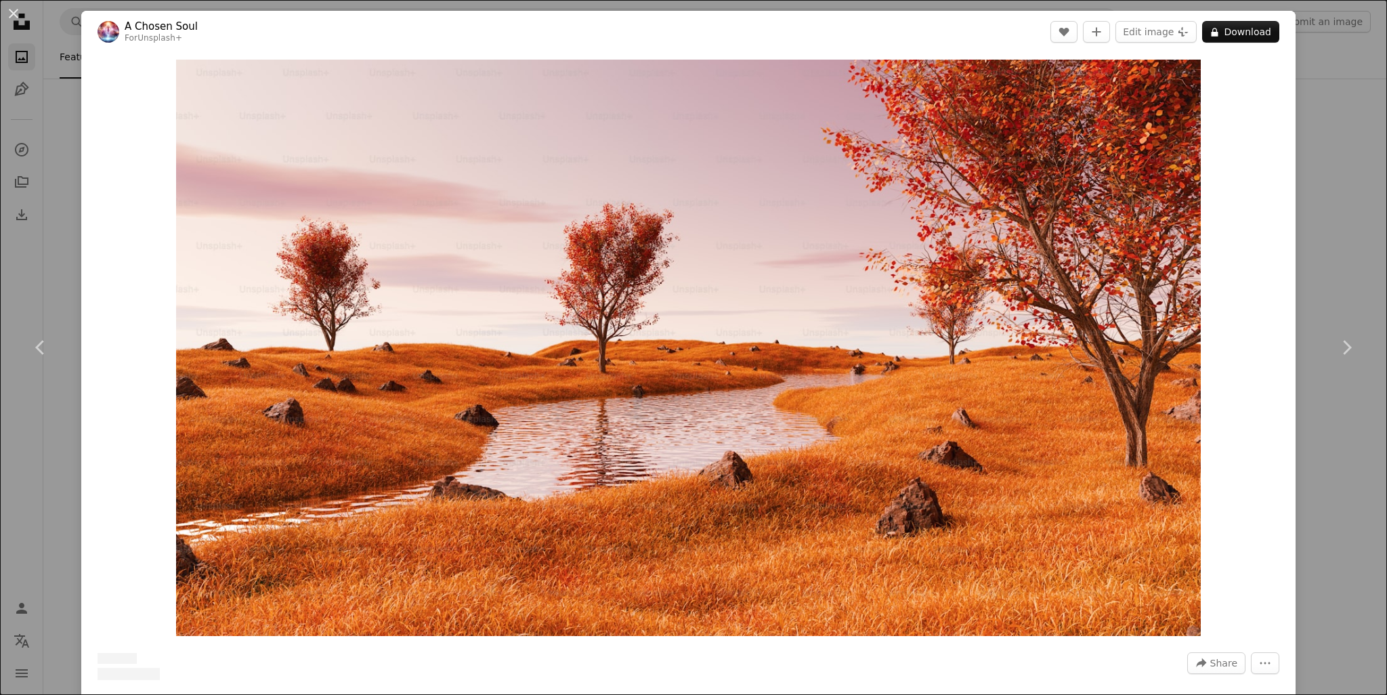
click at [1324, 337] on link "Chevron right" at bounding box center [1346, 347] width 81 height 130
click at [1276, 228] on div "Zoom in" at bounding box center [688, 348] width 1214 height 590
click at [1303, 190] on div "An X shape Chevron left Chevron right A Chosen Soul For Unsplash+ A heart A plu…" at bounding box center [693, 347] width 1387 height 695
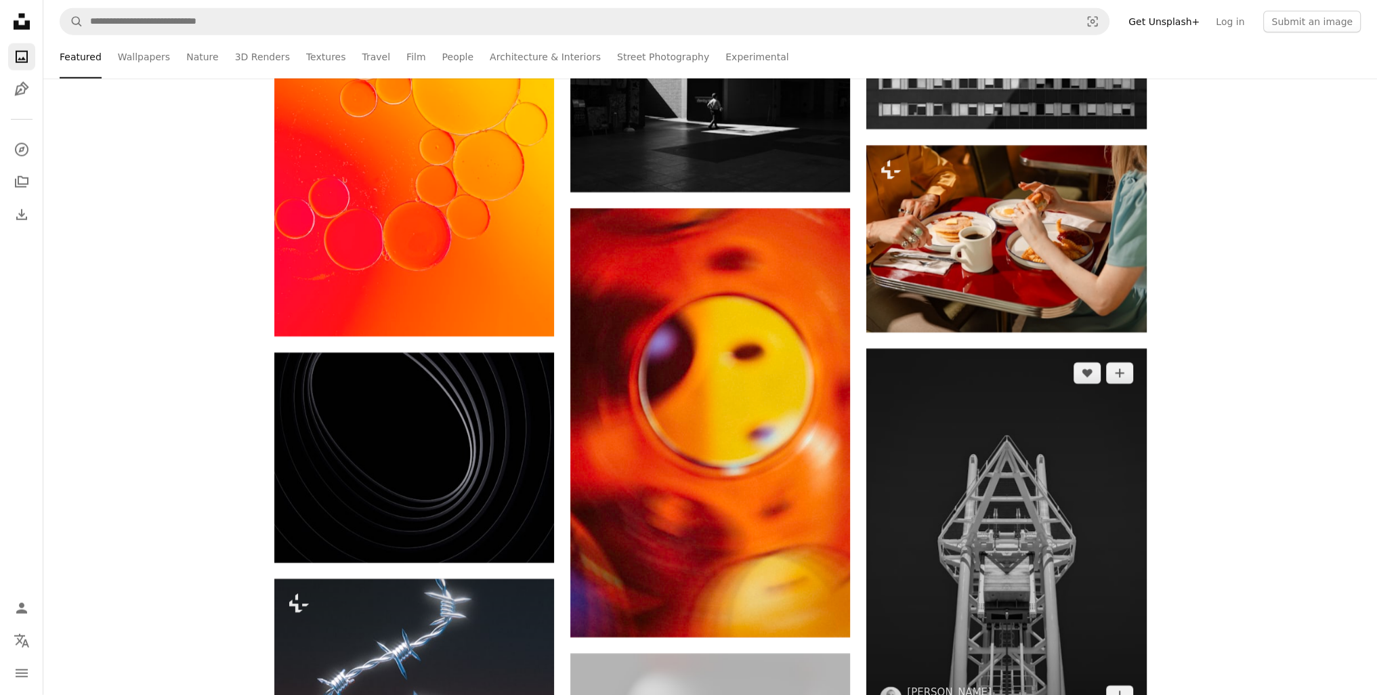
scroll to position [73571, 0]
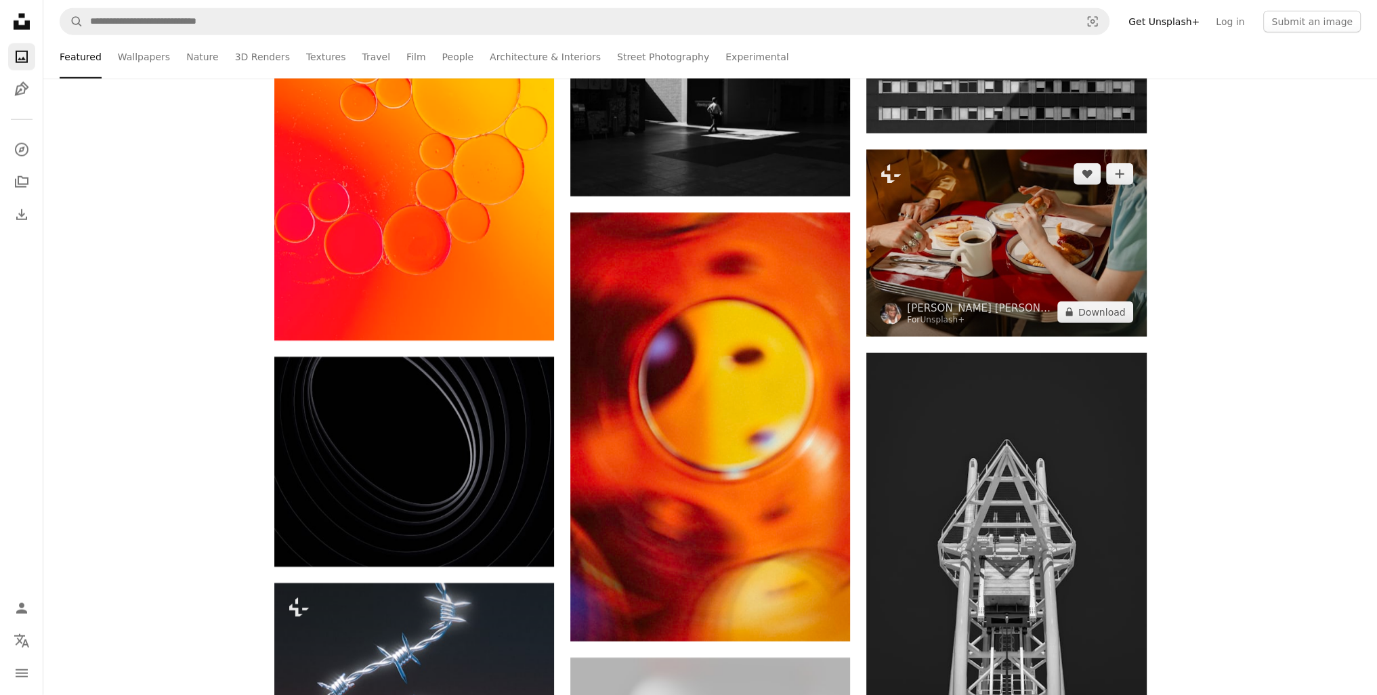
click at [1067, 253] on img at bounding box center [1006, 243] width 280 height 186
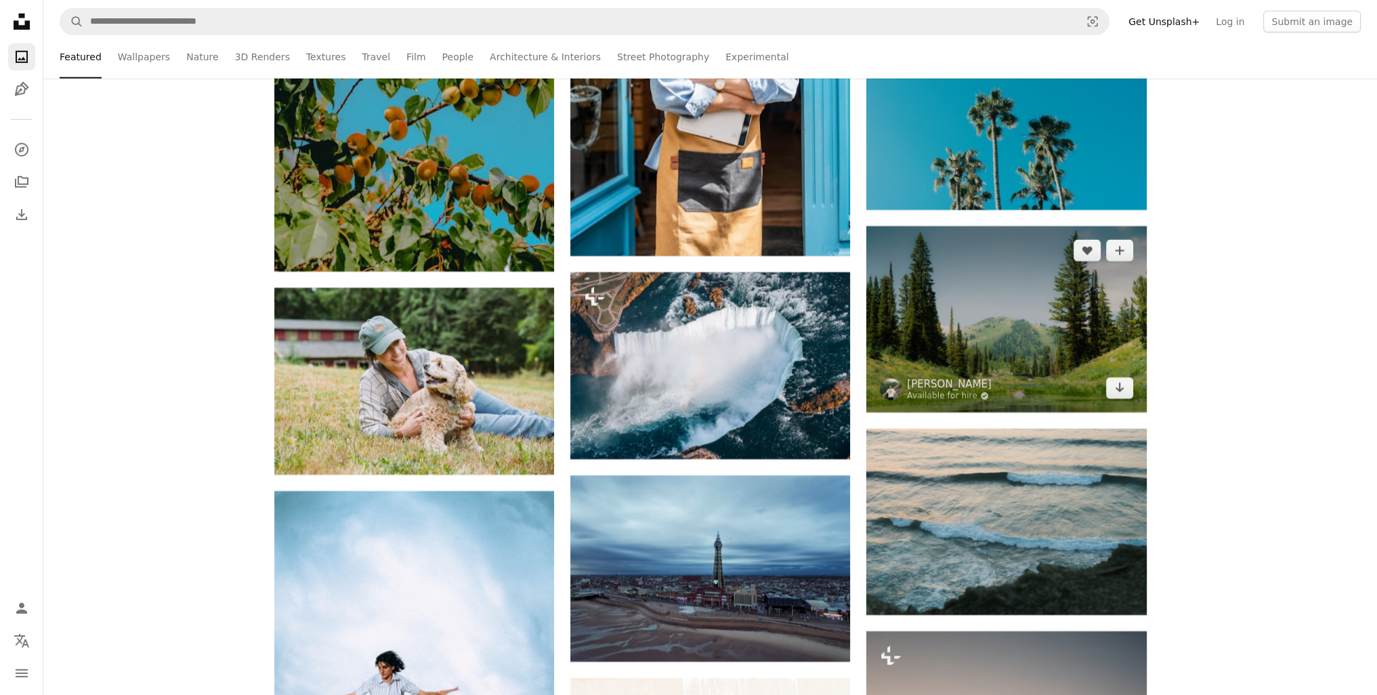
drag, startPoint x: 1067, startPoint y: 305, endPoint x: 745, endPoint y: 580, distance: 424.1
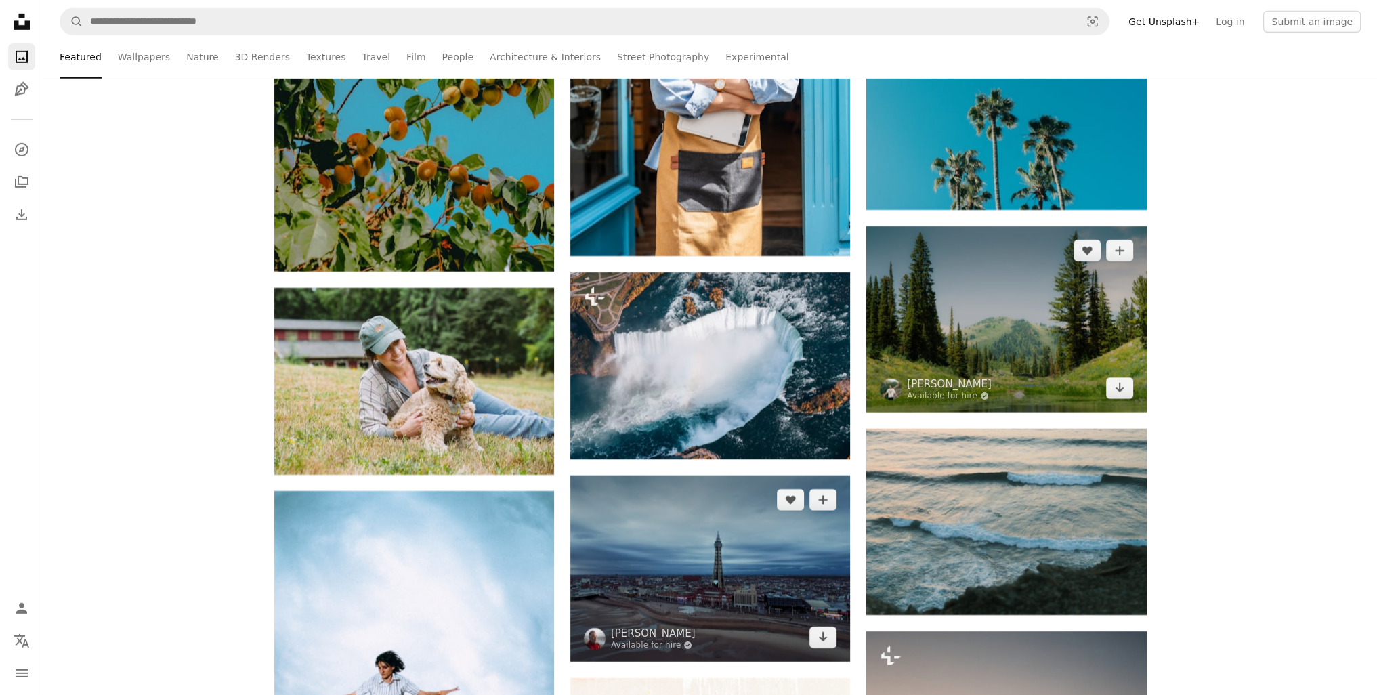
click at [1067, 305] on img at bounding box center [1006, 319] width 280 height 186
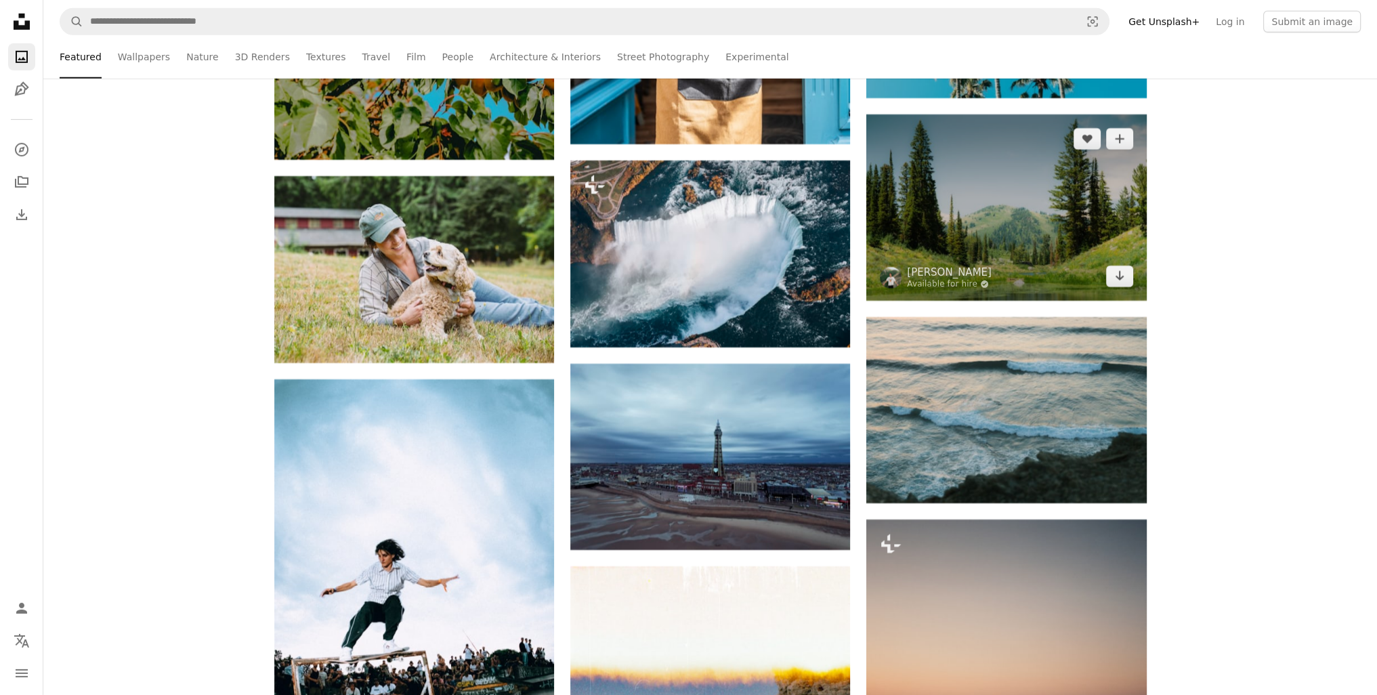
scroll to position [74722, 0]
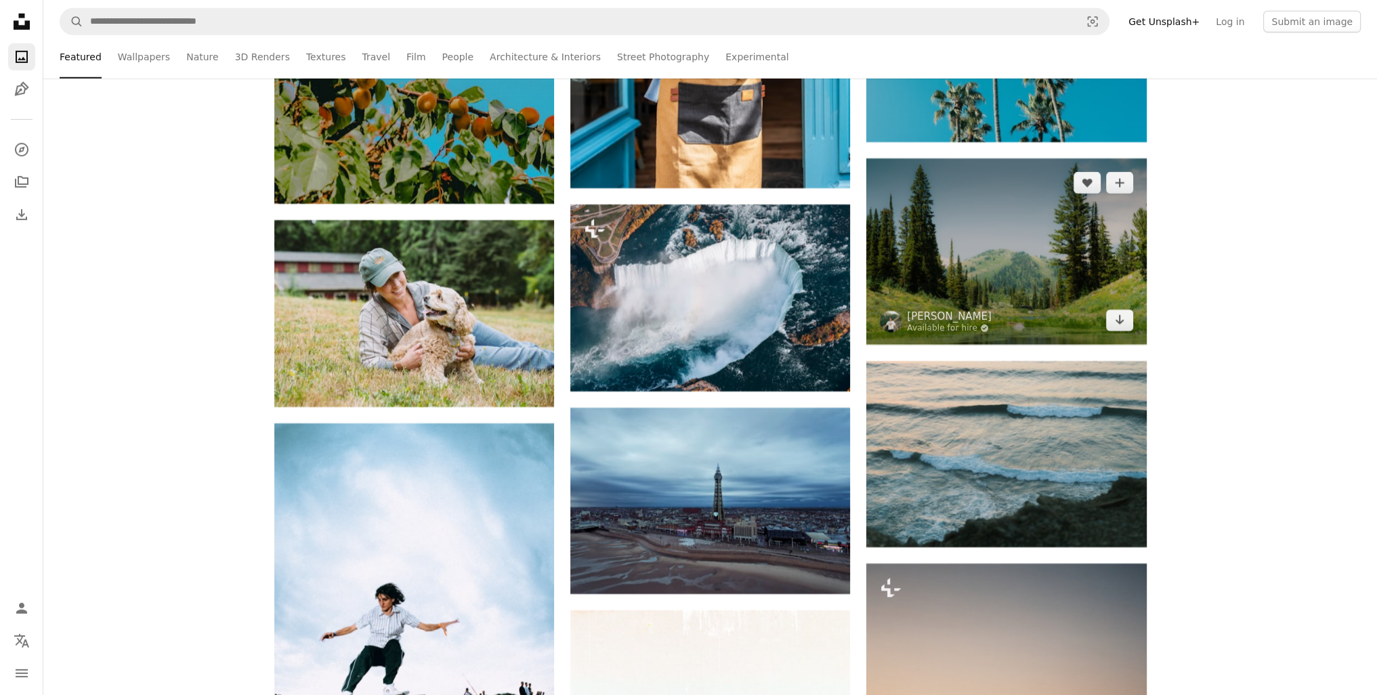
click at [1029, 263] on img at bounding box center [1006, 251] width 280 height 186
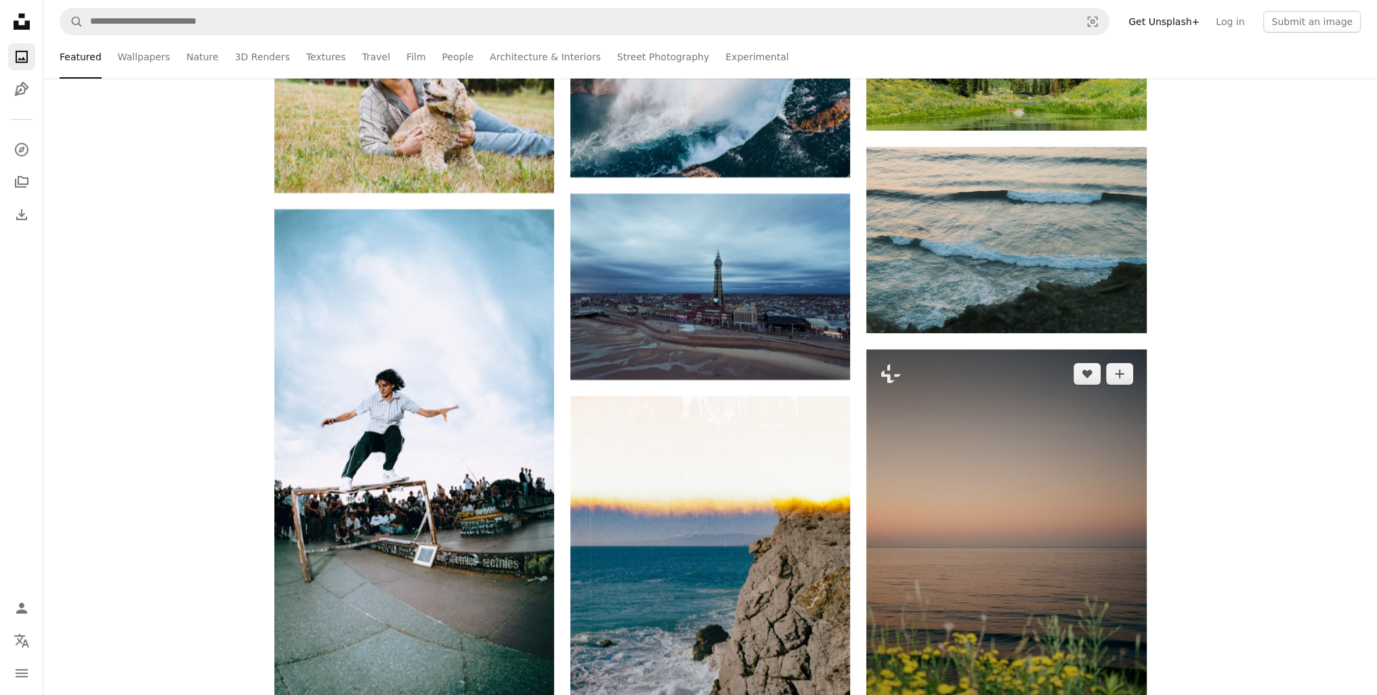
scroll to position [74790, 0]
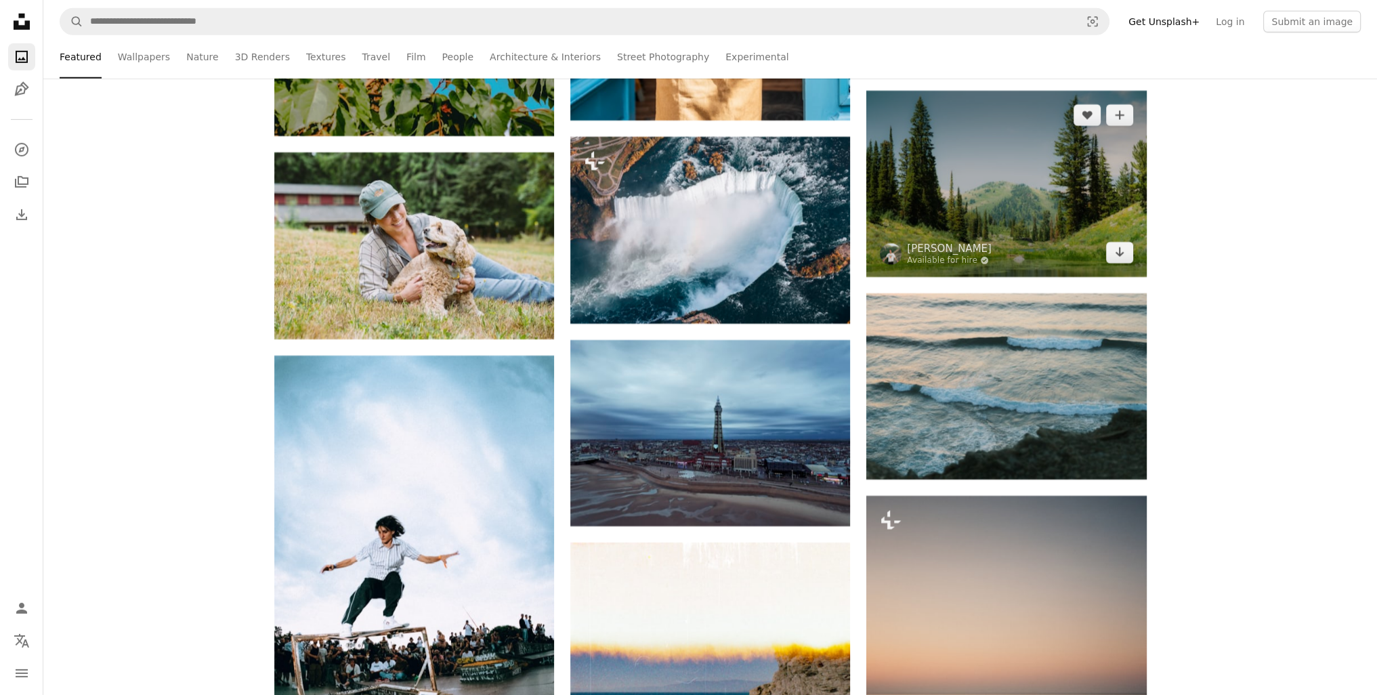
click at [935, 179] on img at bounding box center [1006, 184] width 280 height 186
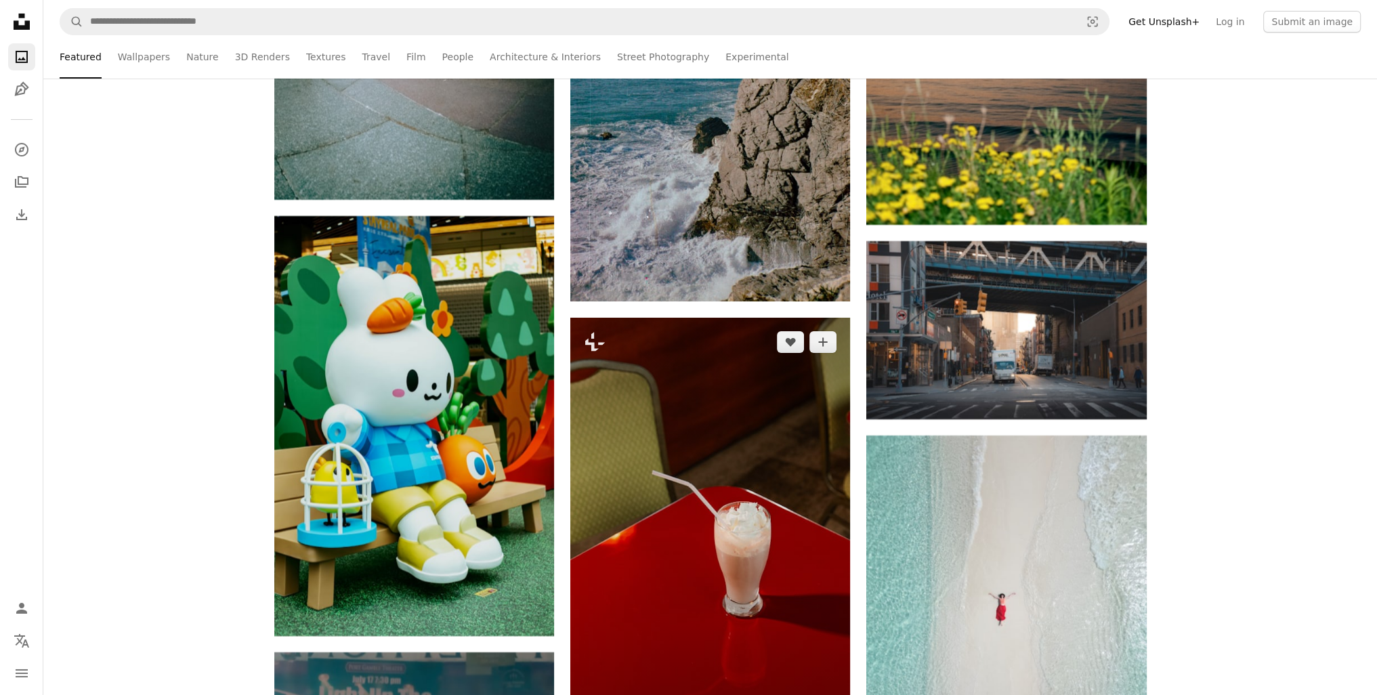
scroll to position [75467, 0]
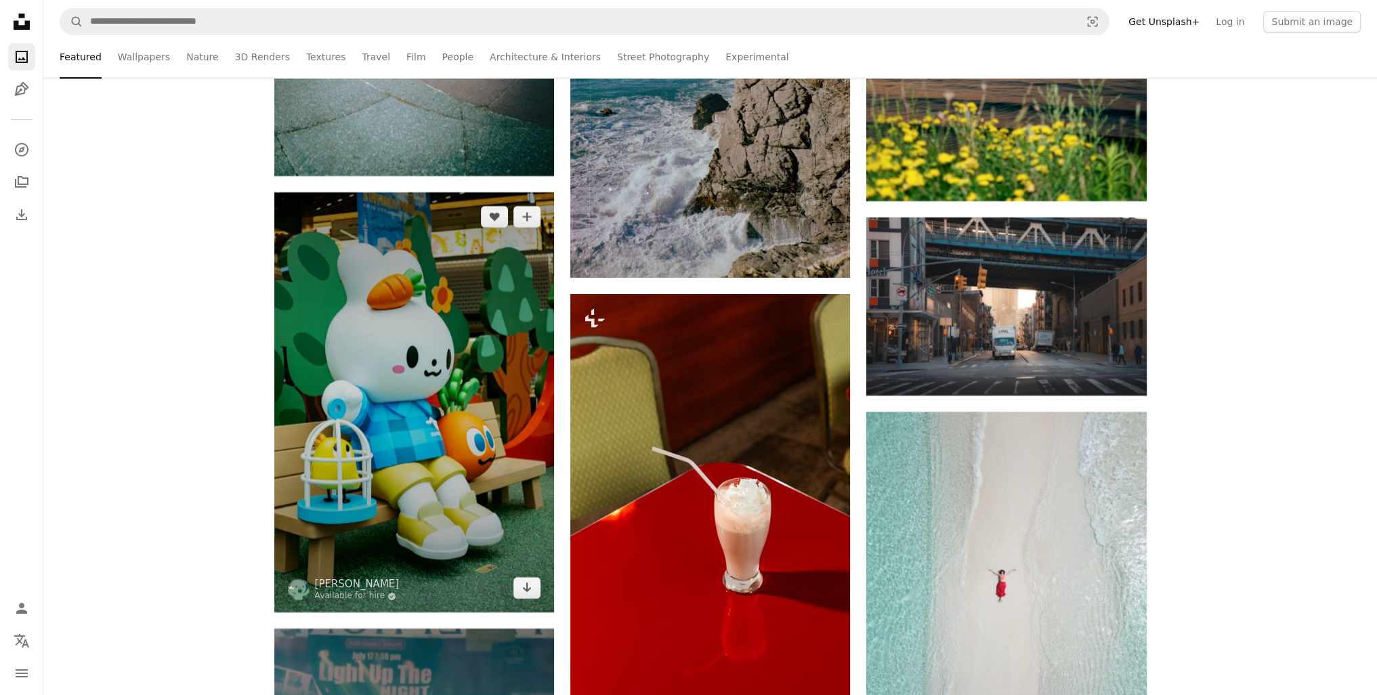
click at [293, 392] on img at bounding box center [414, 402] width 280 height 420
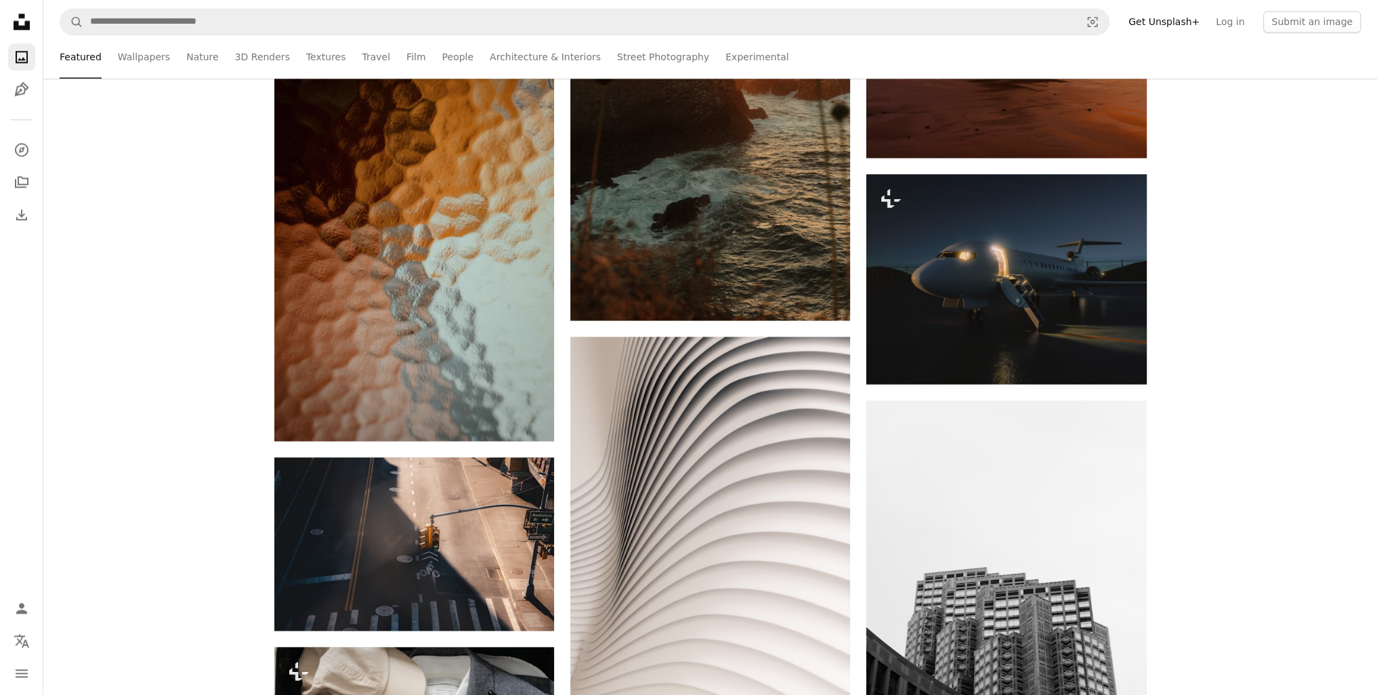
scroll to position [78718, 0]
